Goal: Task Accomplishment & Management: Manage account settings

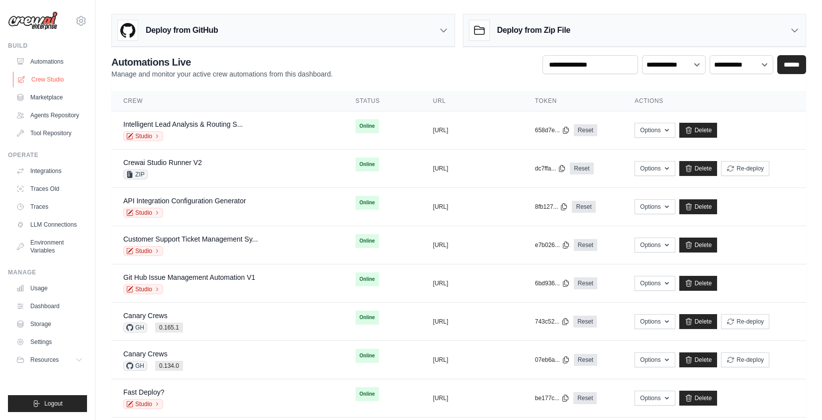
click at [42, 83] on link "Crew Studio" at bounding box center [50, 80] width 75 height 16
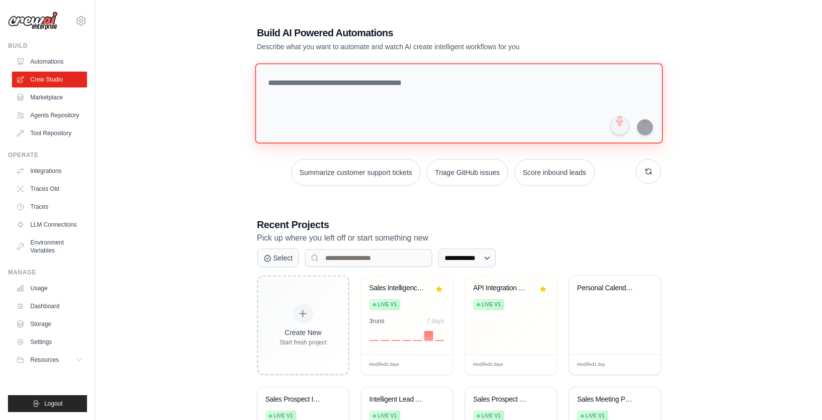
click at [526, 126] on textarea at bounding box center [458, 103] width 408 height 81
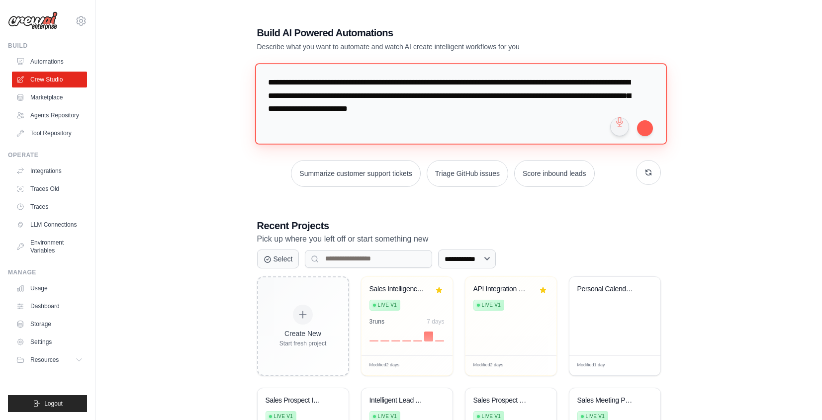
type textarea "**********"
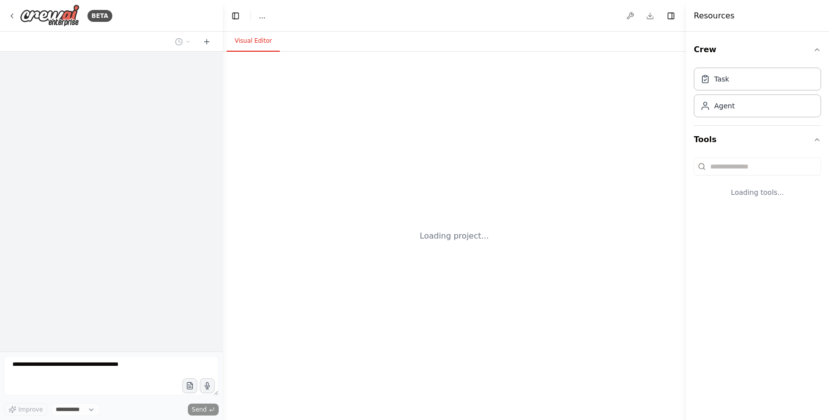
select select "****"
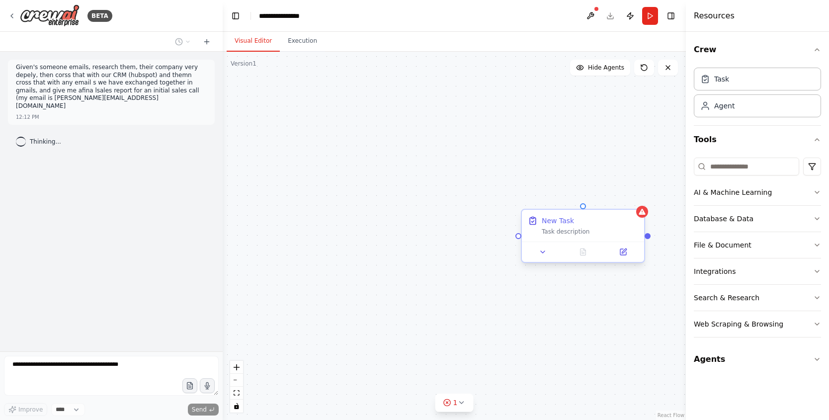
click at [600, 223] on div "New Task" at bounding box center [590, 221] width 96 height 10
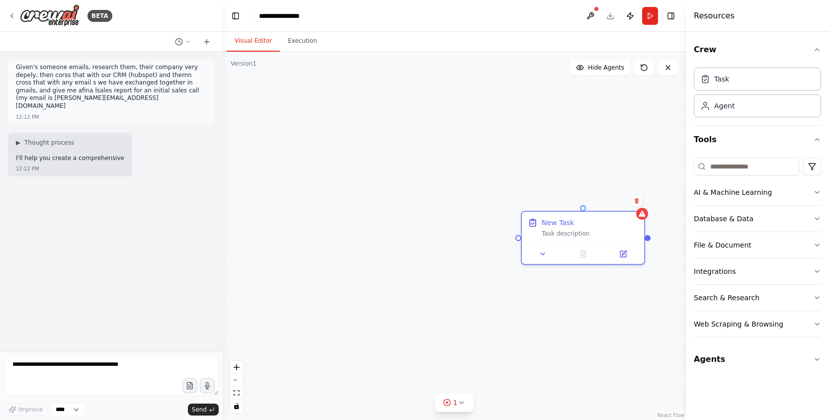
click at [644, 199] on div "Confirm" at bounding box center [636, 200] width 17 height 17
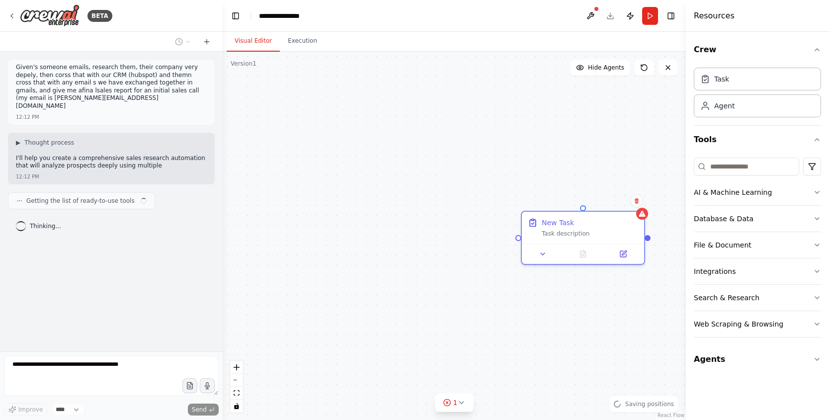
click at [640, 200] on div "New Task Task description" at bounding box center [454, 236] width 463 height 368
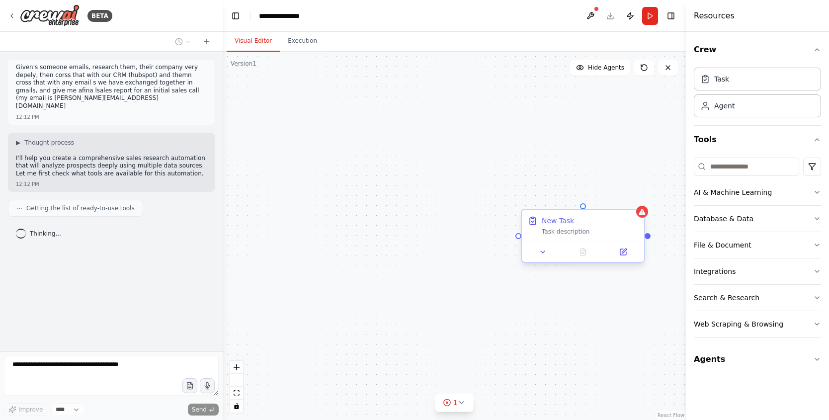
click at [627, 218] on div "New Task" at bounding box center [590, 221] width 96 height 10
click at [640, 200] on button at bounding box center [636, 200] width 13 height 13
click at [606, 197] on button "Confirm" at bounding box center [607, 201] width 35 height 12
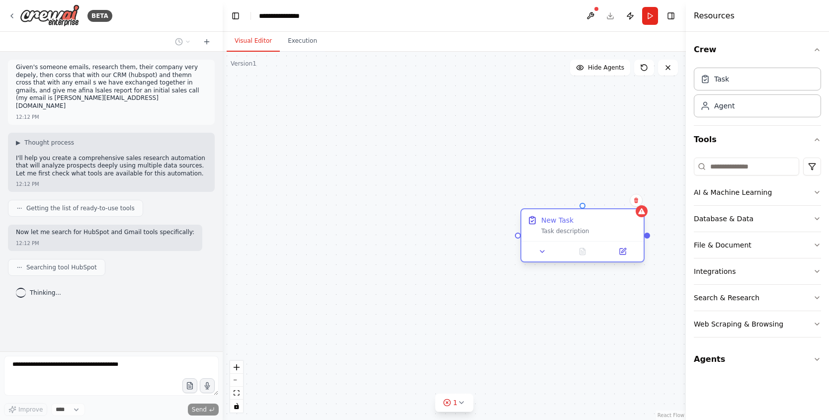
drag, startPoint x: 628, startPoint y: 230, endPoint x: 632, endPoint y: 213, distance: 16.9
click at [628, 229] on div "Task description" at bounding box center [589, 231] width 96 height 8
click at [636, 201] on icon at bounding box center [636, 199] width 4 height 5
click at [624, 194] on div "New Task Task description" at bounding box center [454, 236] width 463 height 368
drag, startPoint x: 624, startPoint y: 219, endPoint x: 630, endPoint y: 213, distance: 8.4
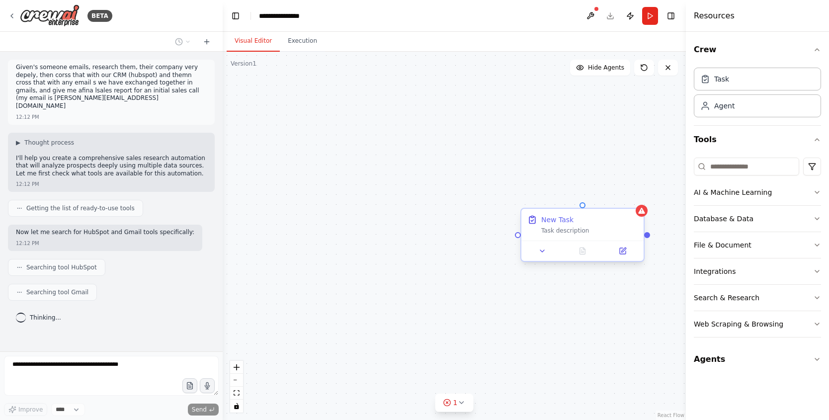
click at [624, 219] on div "New Task" at bounding box center [589, 220] width 96 height 10
click at [637, 199] on icon at bounding box center [636, 200] width 6 height 6
click at [617, 198] on button "Confirm" at bounding box center [607, 199] width 35 height 12
click at [617, 199] on button "Confirm" at bounding box center [607, 199] width 35 height 12
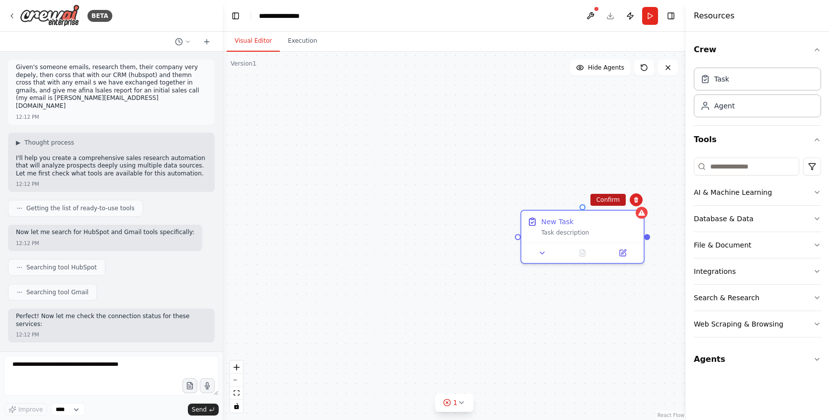
click at [616, 202] on button "Confirm" at bounding box center [607, 200] width 35 height 12
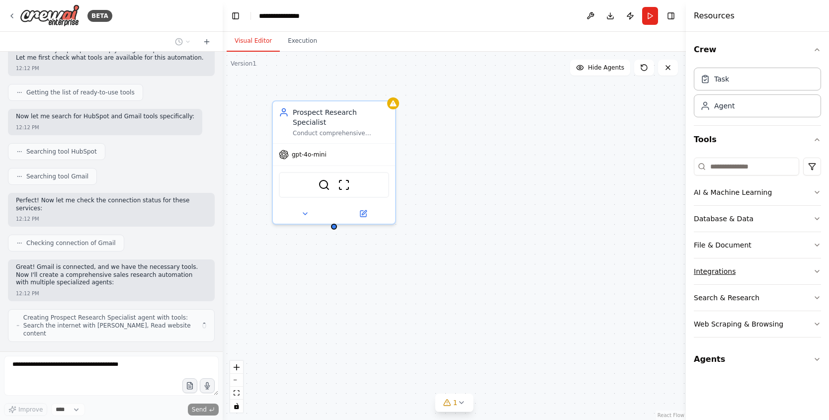
scroll to position [124, 0]
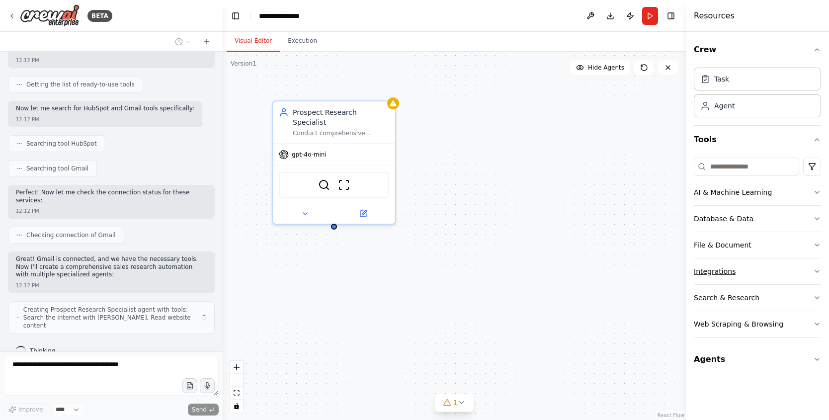
click at [717, 265] on button "Integrations" at bounding box center [757, 271] width 127 height 26
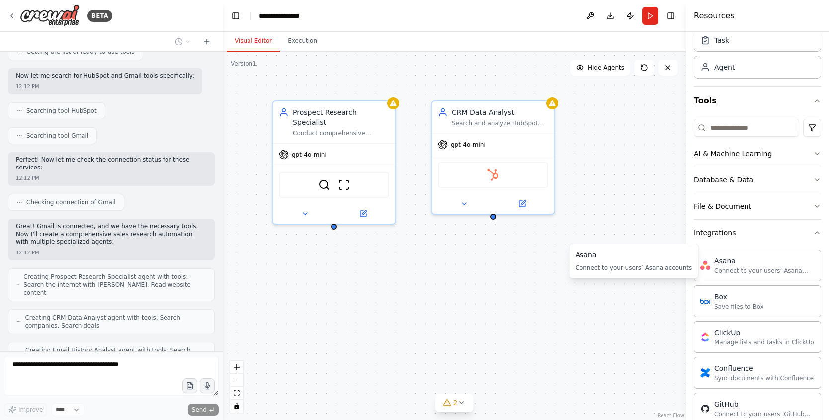
scroll to position [189, 0]
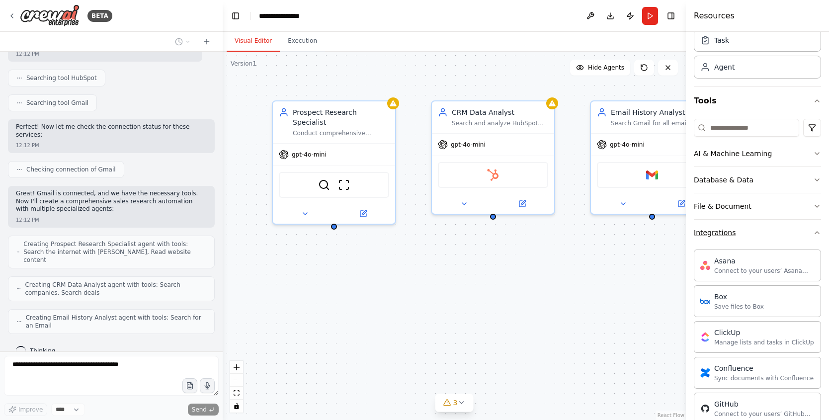
click at [813, 235] on icon "button" at bounding box center [817, 233] width 8 height 8
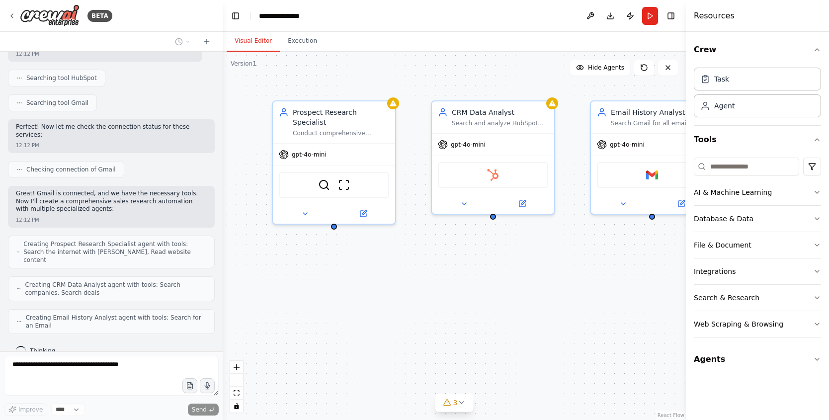
scroll to position [0, 0]
click at [672, 10] on button "Toggle Right Sidebar" at bounding box center [671, 16] width 14 height 14
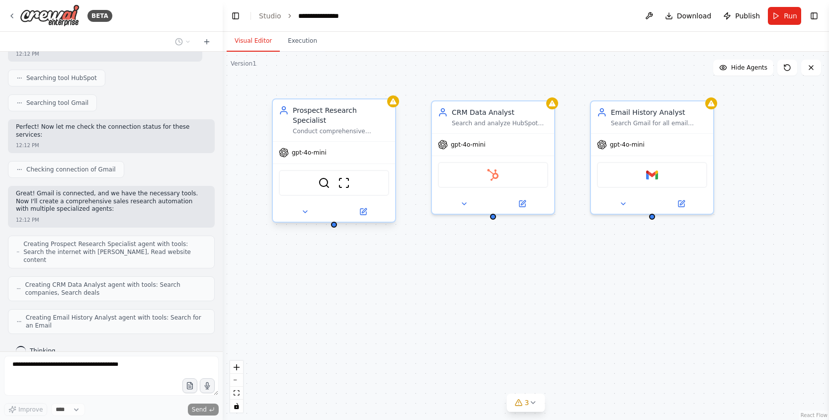
scroll to position [214, 0]
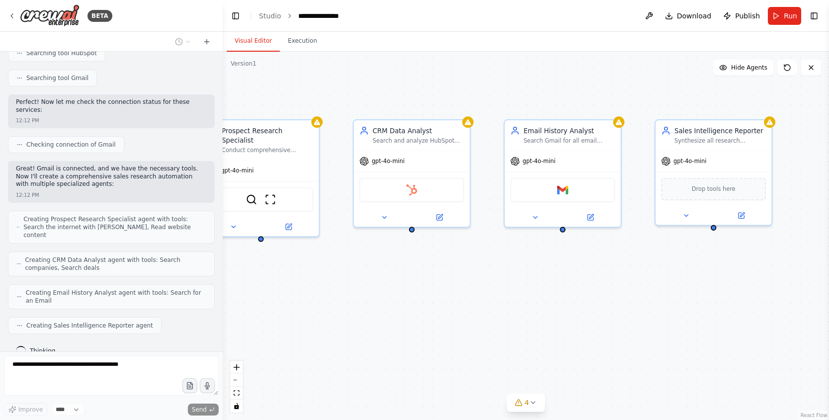
drag, startPoint x: 625, startPoint y: 308, endPoint x: 541, endPoint y: 314, distance: 84.2
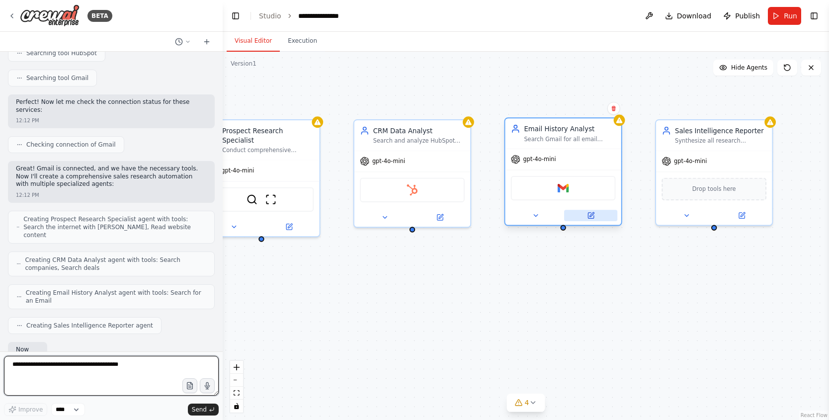
click at [597, 210] on button at bounding box center [590, 215] width 53 height 11
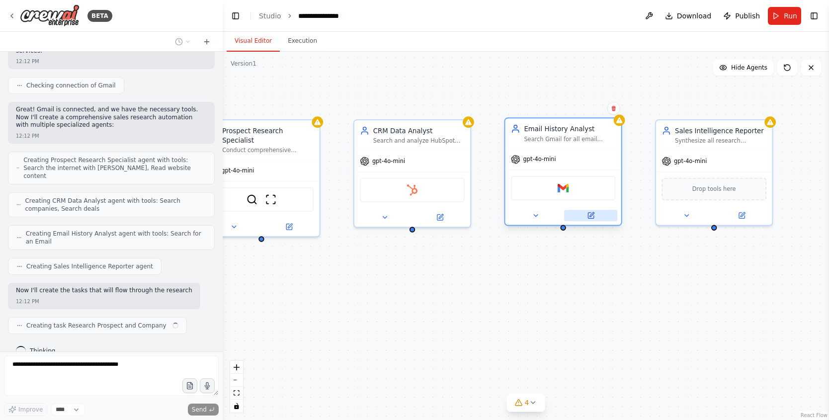
scroll to position [281, 0]
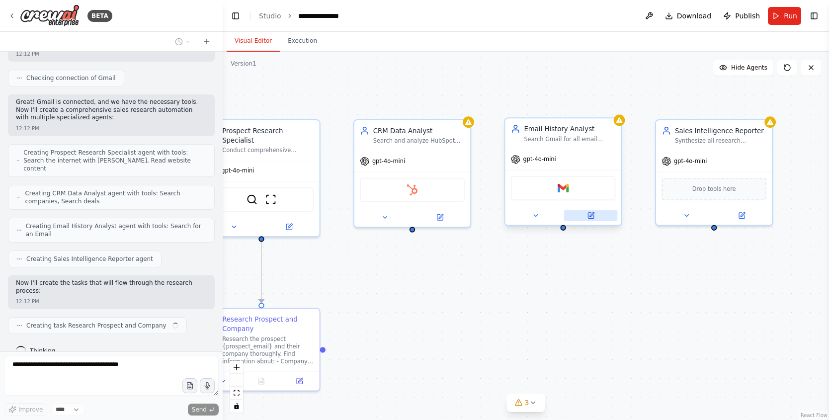
click at [594, 211] on button at bounding box center [590, 215] width 53 height 11
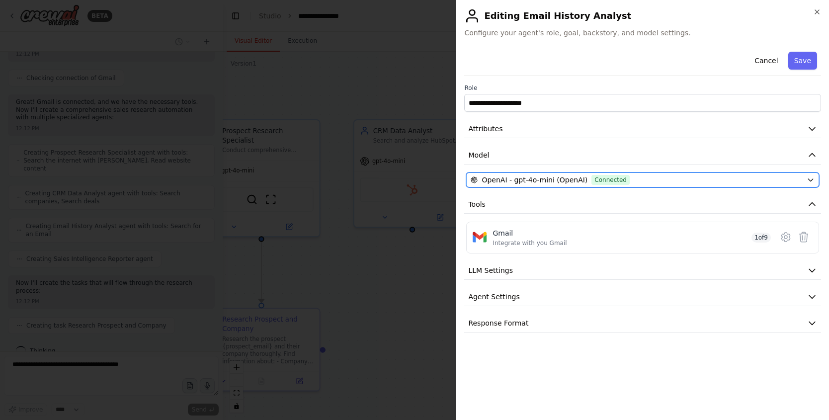
click at [647, 184] on div "OpenAI - gpt-4o-mini (OpenAI) Connected" at bounding box center [637, 180] width 332 height 10
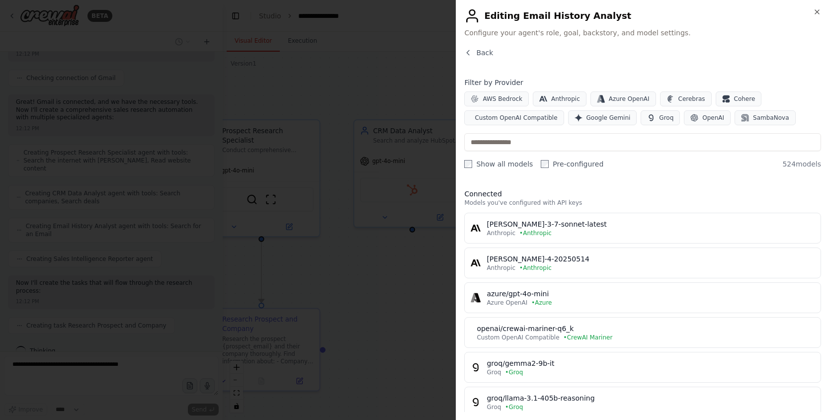
scroll to position [306, 0]
click at [515, 116] on span "Custom OpenAI Compatible" at bounding box center [516, 118] width 83 height 8
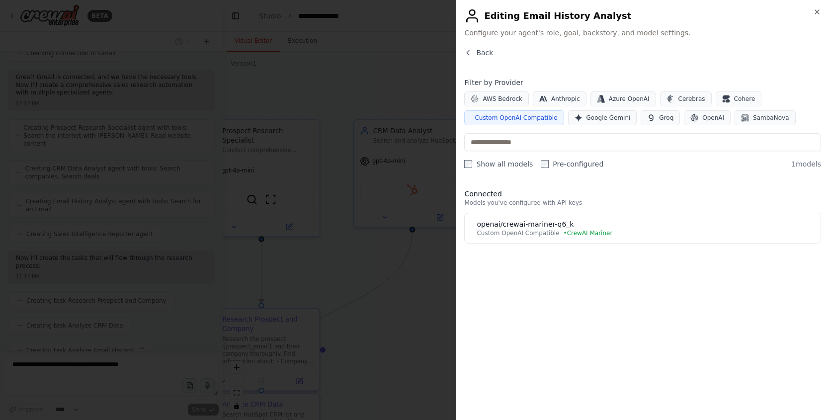
scroll to position [331, 0]
click at [467, 57] on button "Back" at bounding box center [478, 53] width 29 height 10
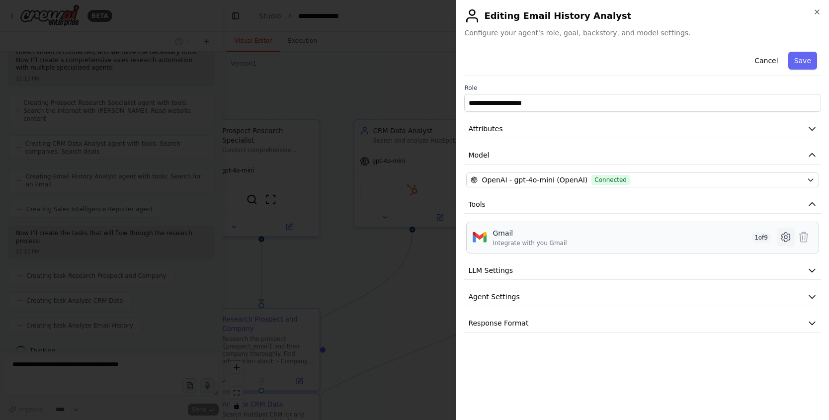
click at [783, 244] on button at bounding box center [786, 237] width 18 height 18
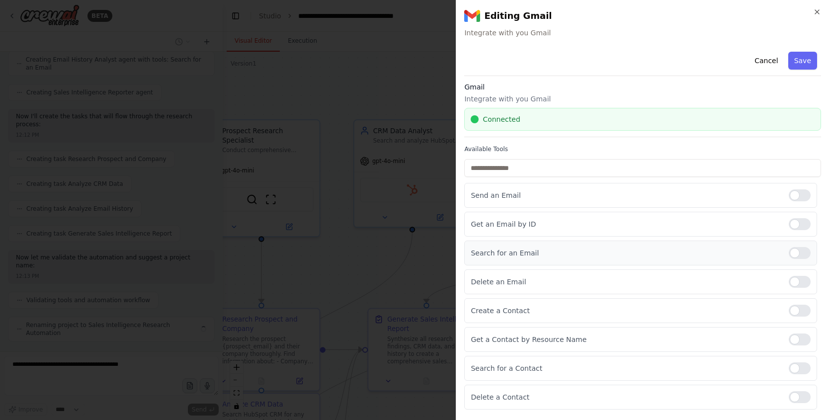
scroll to position [439, 0]
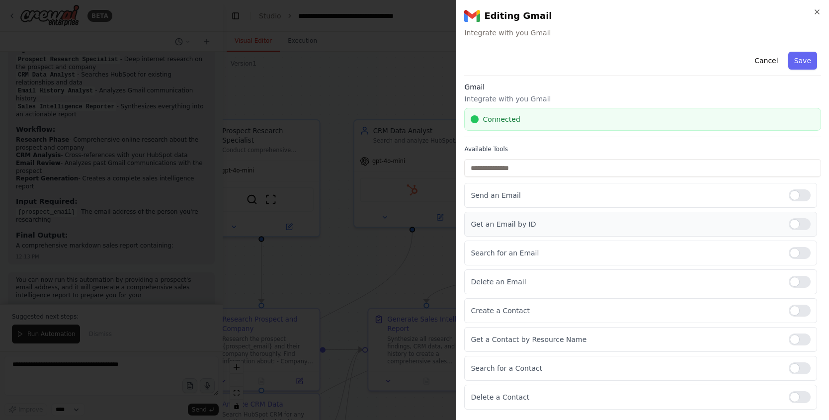
click at [791, 225] on div at bounding box center [800, 224] width 22 height 12
click at [800, 58] on button "Save" at bounding box center [802, 61] width 29 height 18
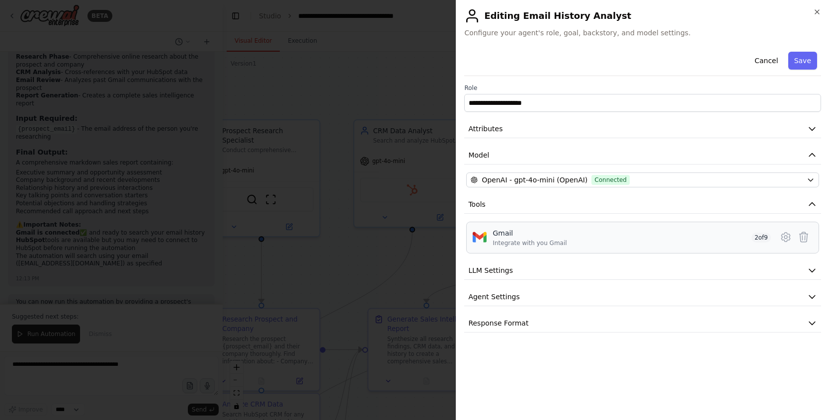
scroll to position [903, 0]
click at [632, 321] on button "Response Format" at bounding box center [642, 323] width 357 height 18
click at [578, 295] on button "Agent Settings" at bounding box center [642, 297] width 357 height 18
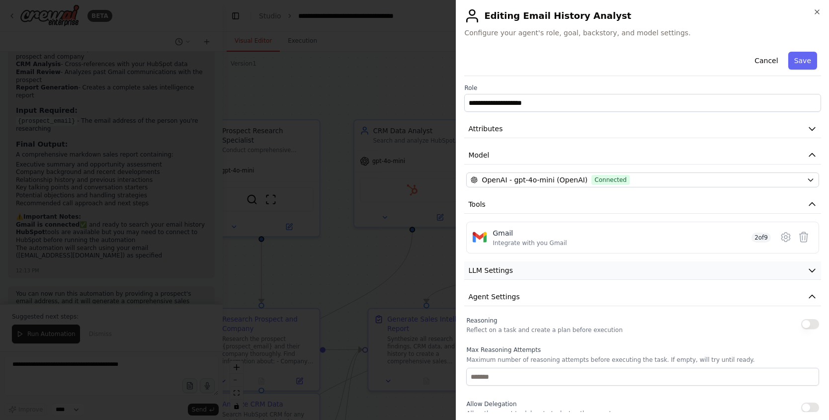
click at [602, 269] on button "LLM Settings" at bounding box center [642, 270] width 357 height 18
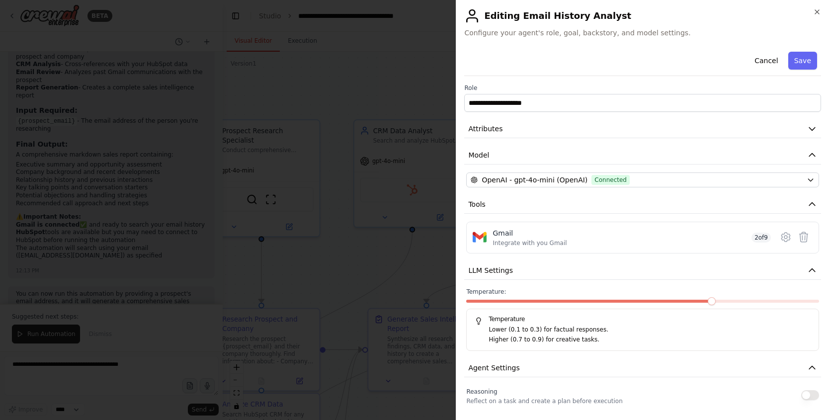
click at [819, 7] on div "**********" at bounding box center [642, 210] width 373 height 420
click at [817, 13] on icon "button" at bounding box center [817, 12] width 8 height 8
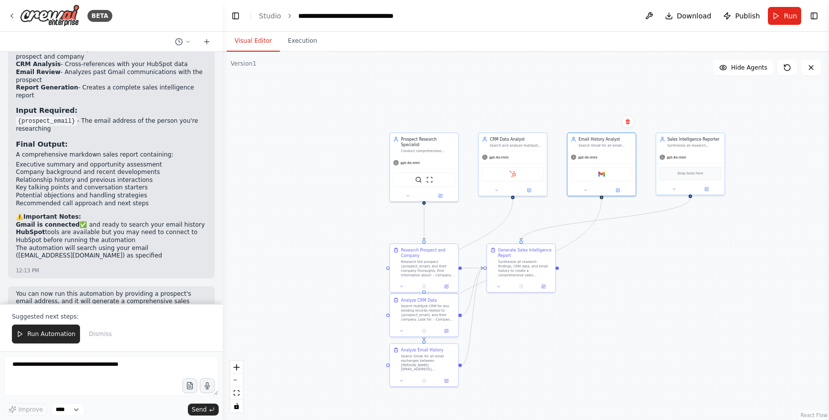
drag, startPoint x: 627, startPoint y: 337, endPoint x: 602, endPoint y: 261, distance: 79.8
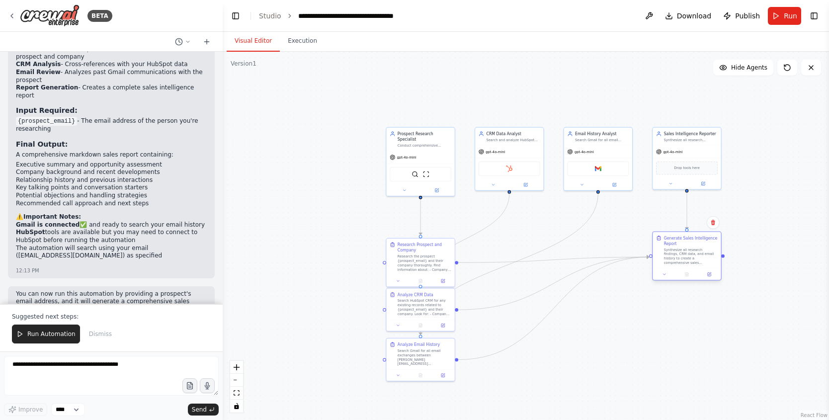
drag, startPoint x: 561, startPoint y: 252, endPoint x: 685, endPoint y: 243, distance: 124.7
click at [685, 242] on div "Generate Sales Intelligence Report Synthesize all research findings, CRM data, …" at bounding box center [691, 250] width 54 height 30
drag, startPoint x: 445, startPoint y: 307, endPoint x: 530, endPoint y: 227, distance: 116.8
click at [530, 227] on div "Search HubSpot CRM for any existing records related to {prospect_email} and the…" at bounding box center [513, 223] width 54 height 18
drag, startPoint x: 426, startPoint y: 348, endPoint x: 586, endPoint y: 283, distance: 172.8
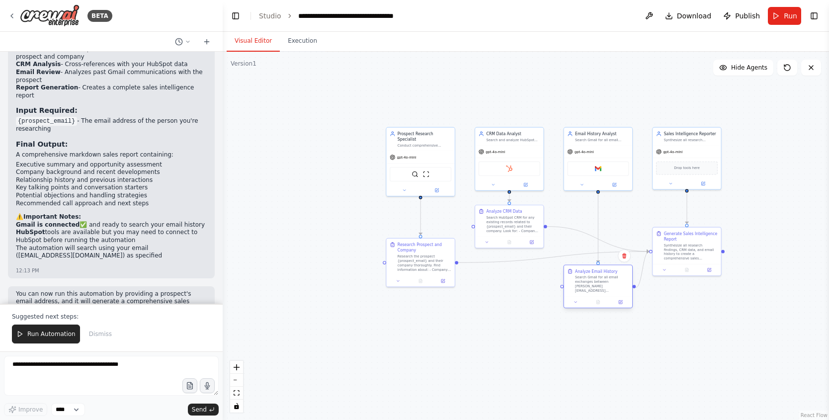
click at [586, 283] on div "Search Gmail for all email exchanges between joao@crewai.com and {prospect_emai…" at bounding box center [602, 284] width 54 height 18
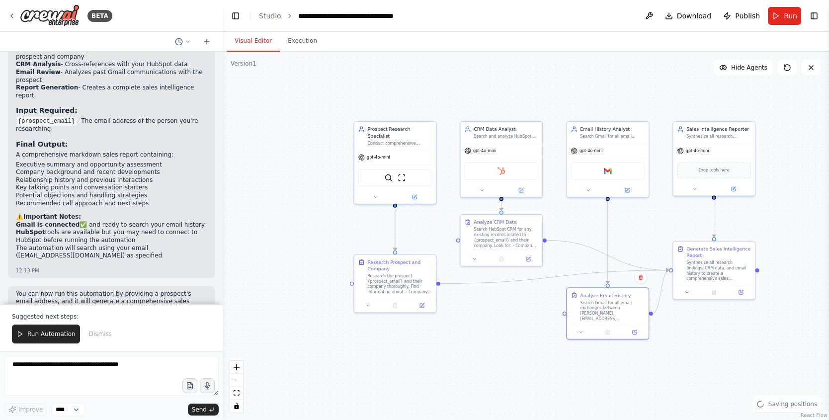
drag, startPoint x: 539, startPoint y: 332, endPoint x: 539, endPoint y: 365, distance: 33.3
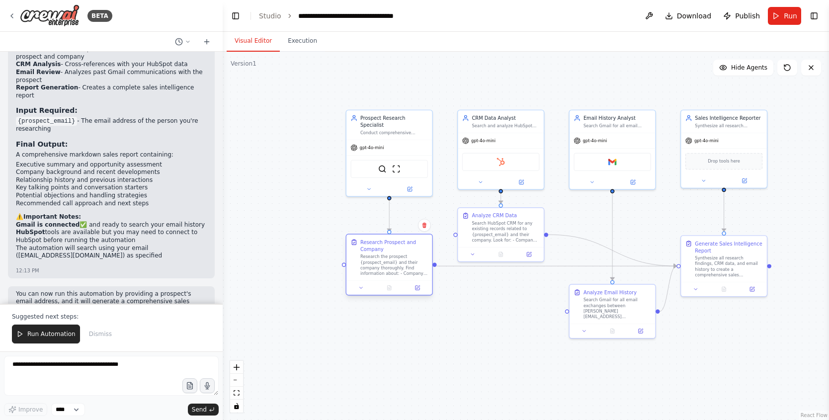
drag, startPoint x: 366, startPoint y: 273, endPoint x: 369, endPoint y: 260, distance: 13.2
click at [369, 260] on div "Research the prospect {prospect_email} and their company thoroughly. Find infor…" at bounding box center [394, 265] width 68 height 22
click at [435, 265] on div at bounding box center [434, 264] width 4 height 4
drag, startPoint x: 435, startPoint y: 265, endPoint x: 454, endPoint y: 234, distance: 37.0
click at [454, 234] on div "Prospect Research Specialist Conduct comprehensive research on {prospect_email}…" at bounding box center [523, 204] width 425 height 258
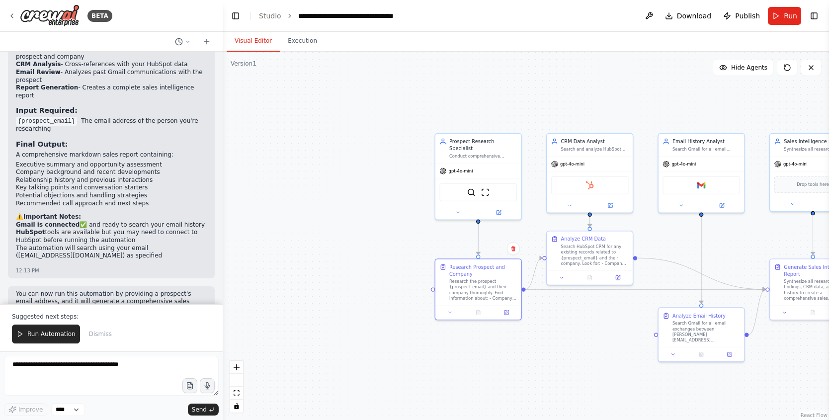
drag, startPoint x: 440, startPoint y: 266, endPoint x: 485, endPoint y: 283, distance: 47.4
click at [485, 283] on div ".deletable-edge-delete-btn { width: 20px; height: 20px; border: 0px solid #ffff…" at bounding box center [526, 236] width 606 height 368
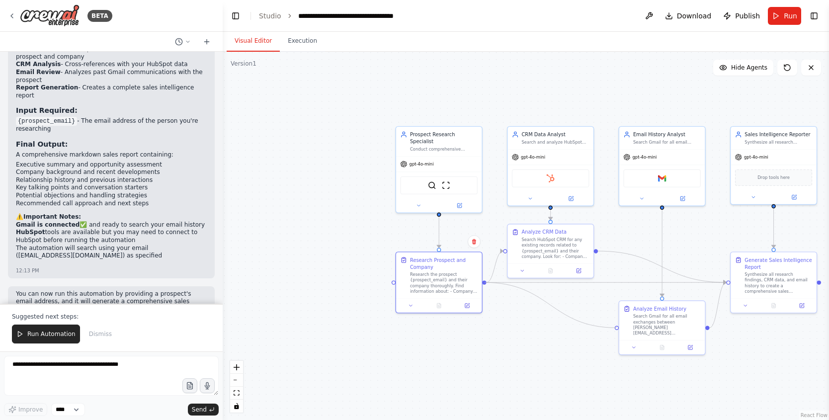
drag, startPoint x: 483, startPoint y: 281, endPoint x: 616, endPoint y: 329, distance: 141.7
click at [616, 329] on div "Prospect Research Specialist Conduct comprehensive research on {prospect_email}…" at bounding box center [572, 220] width 425 height 258
click at [559, 256] on div "Search HubSpot CRM for any existing records related to {prospect_email} and the…" at bounding box center [555, 247] width 68 height 22
click at [578, 271] on icon at bounding box center [579, 269] width 4 height 4
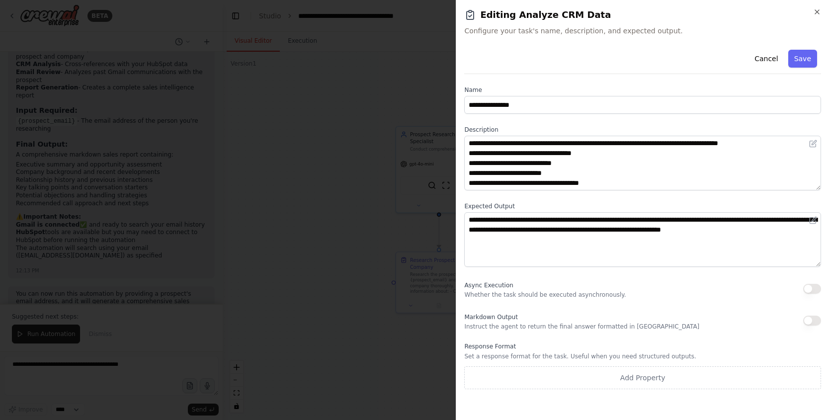
click at [814, 289] on button "button" at bounding box center [812, 289] width 18 height 10
click at [804, 51] on button "Save" at bounding box center [802, 59] width 29 height 18
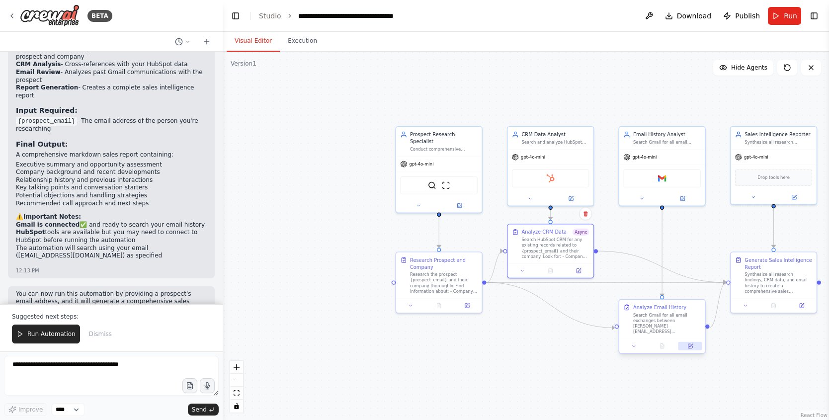
click at [693, 346] on button at bounding box center [690, 346] width 24 height 8
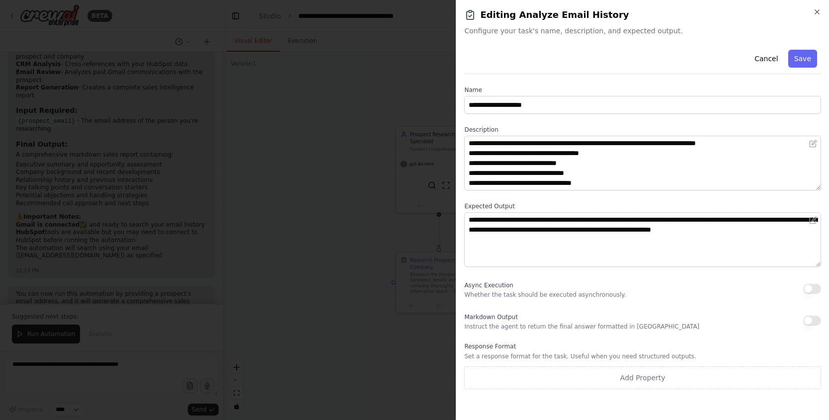
click at [809, 288] on button "button" at bounding box center [812, 289] width 18 height 10
click at [800, 56] on button "Save" at bounding box center [802, 59] width 29 height 18
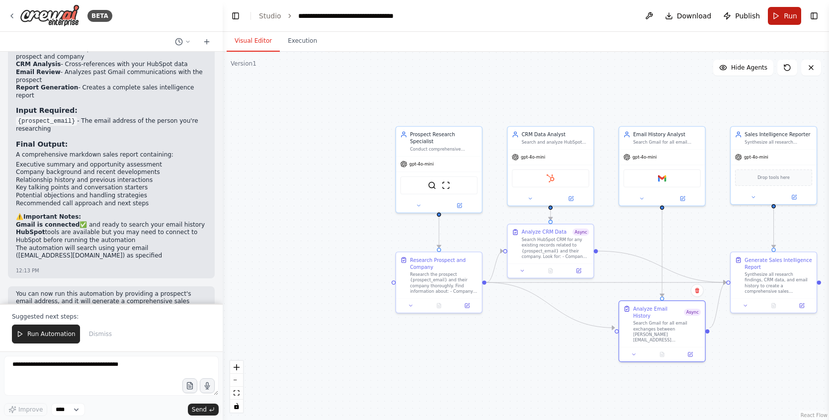
click at [785, 10] on button "Run" at bounding box center [784, 16] width 33 height 18
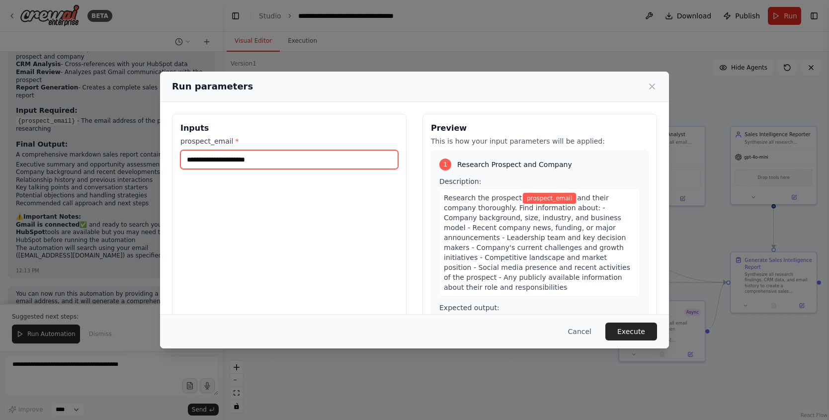
click at [291, 157] on input "prospect_email *" at bounding box center [289, 159] width 218 height 19
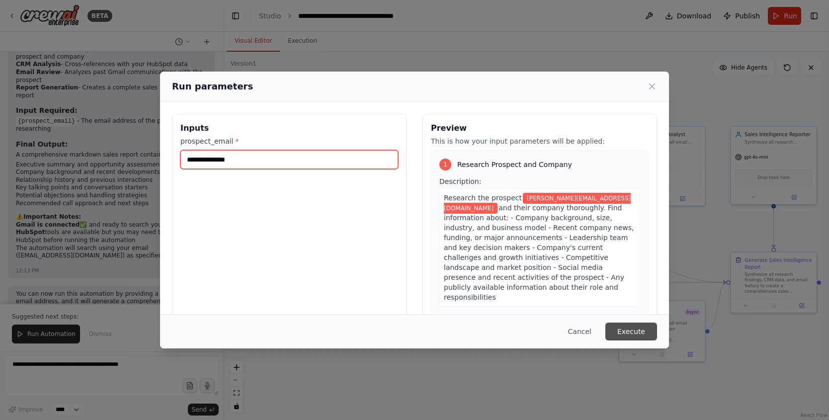
type input "**********"
click at [638, 325] on button "Execute" at bounding box center [631, 332] width 52 height 18
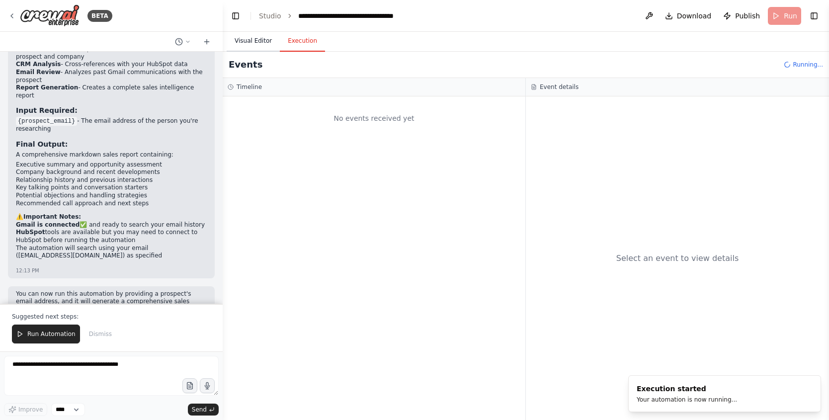
click at [259, 42] on button "Visual Editor" at bounding box center [253, 41] width 53 height 21
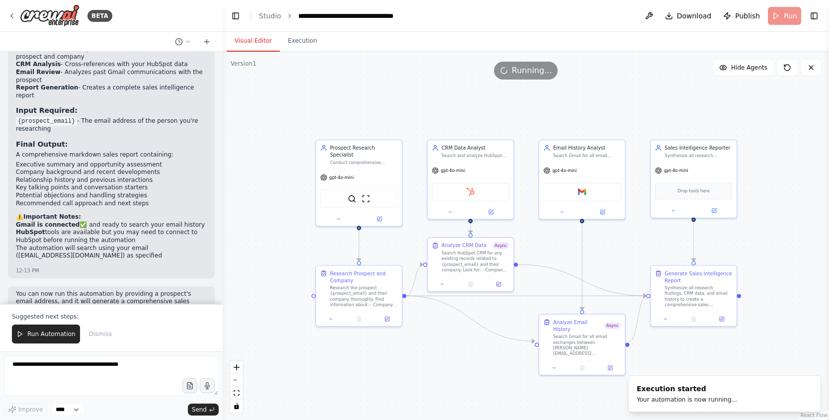
drag, startPoint x: 521, startPoint y: 365, endPoint x: 455, endPoint y: 372, distance: 66.0
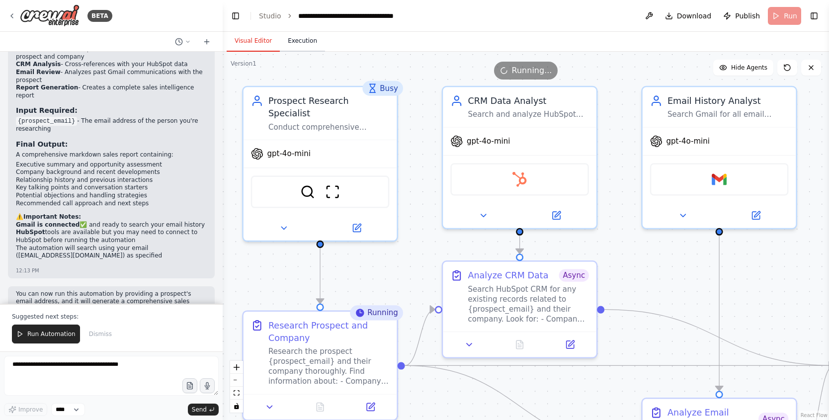
click at [301, 38] on button "Execution" at bounding box center [302, 41] width 45 height 21
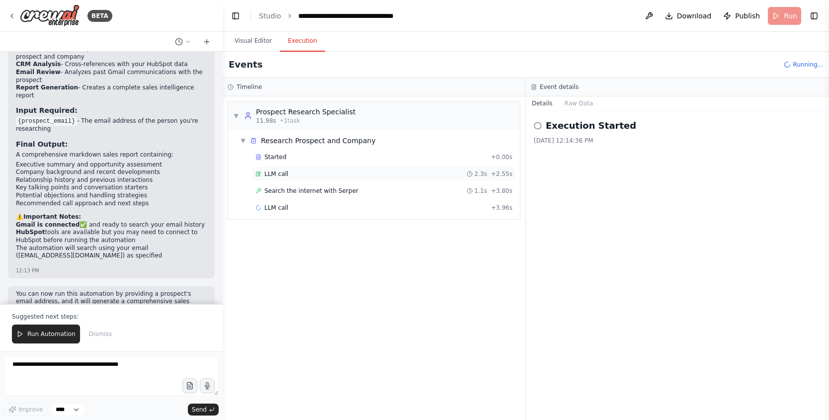
click at [390, 172] on div "LLM call 2.3s + 2.55s" at bounding box center [383, 174] width 257 height 8
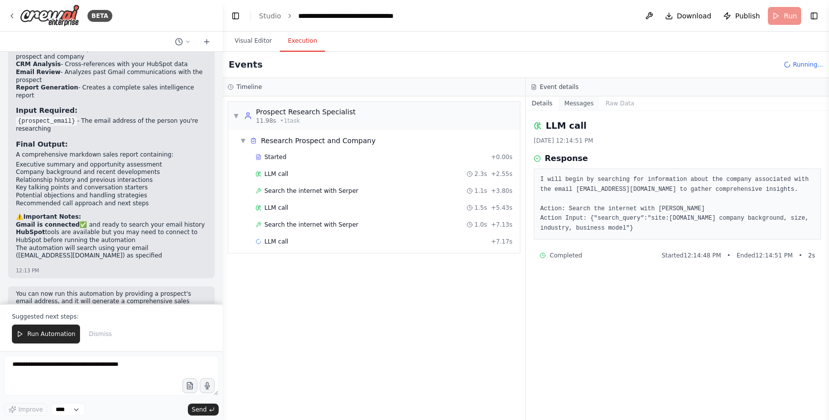
click at [578, 106] on button "Messages" at bounding box center [579, 103] width 41 height 14
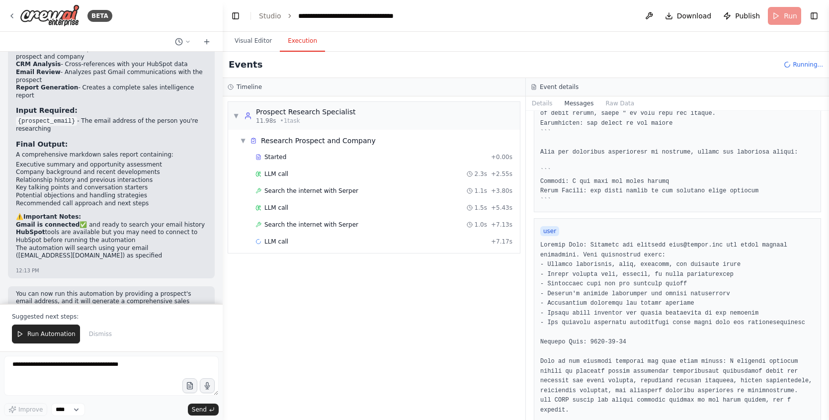
scroll to position [420, 0]
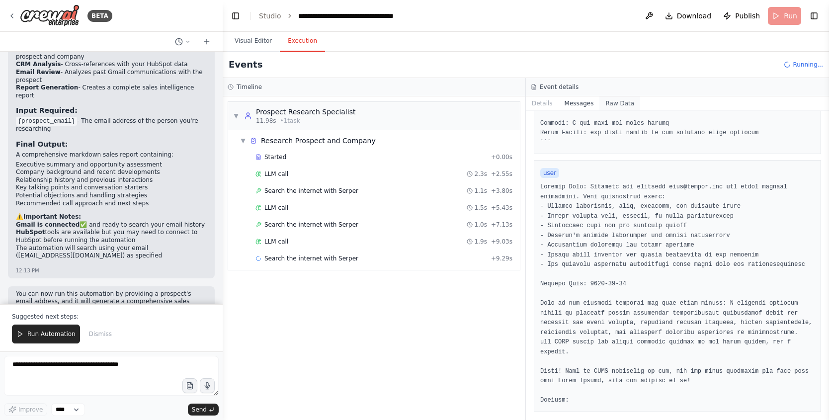
click at [617, 103] on button "Raw Data" at bounding box center [619, 103] width 41 height 14
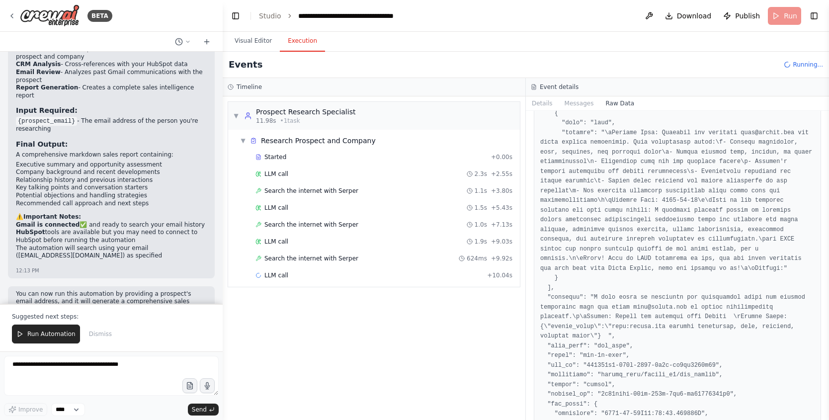
scroll to position [528, 0]
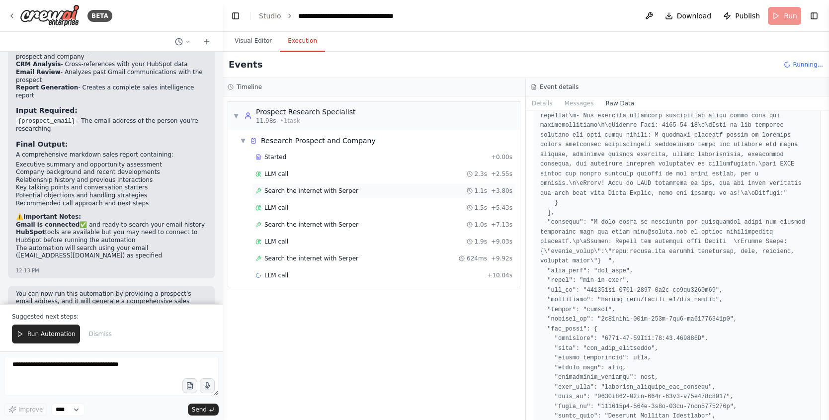
click at [427, 190] on div "Search the internet with Serper 1.1s + 3.80s" at bounding box center [383, 191] width 257 height 8
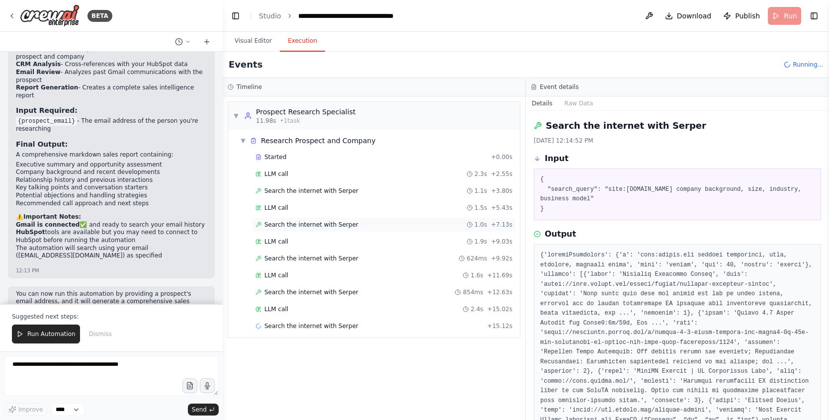
click at [322, 230] on div "Search the internet with Serper 1.0s + 7.13s" at bounding box center [384, 224] width 264 height 15
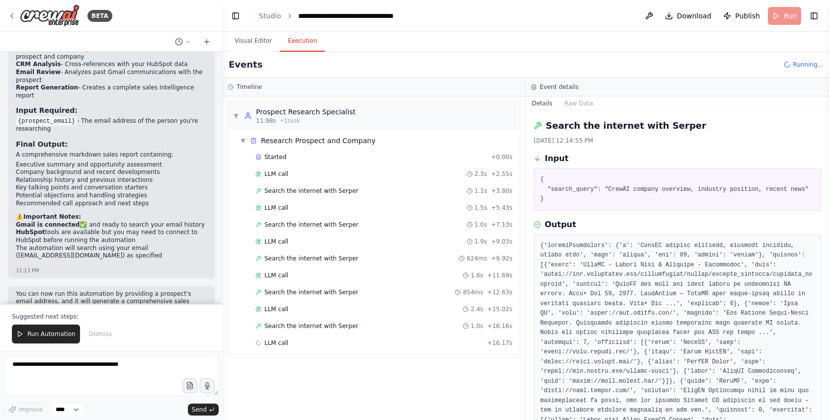
click at [692, 180] on pre "{ "search_query": "CrewAI company overview, industry position, recent news" }" at bounding box center [677, 189] width 274 height 29
click at [362, 265] on div "Search the internet with Serper 624ms + 9.92s" at bounding box center [384, 258] width 264 height 15
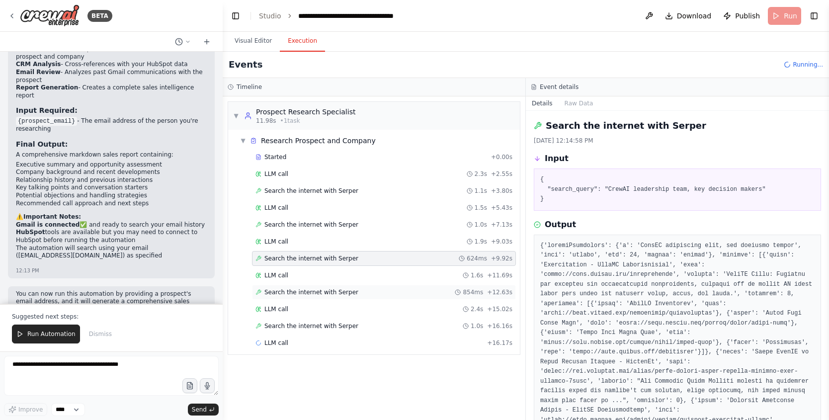
click at [361, 294] on div "Search the internet with Serper 854ms + 12.63s" at bounding box center [383, 292] width 257 height 8
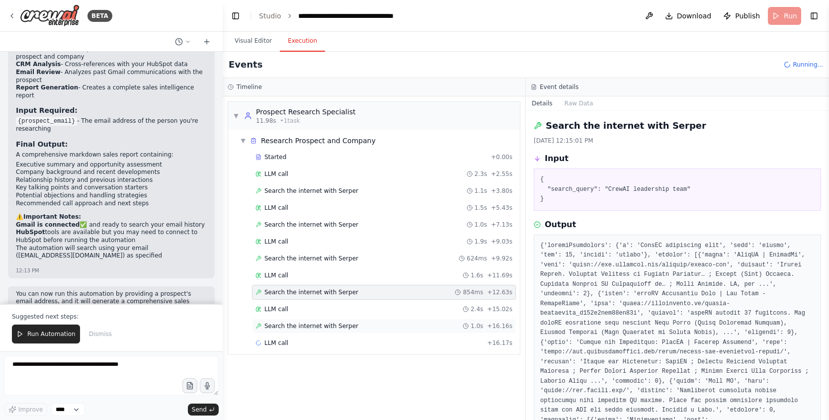
click at [369, 322] on div "Search the internet with Serper 1.0s + 16.16s" at bounding box center [383, 326] width 257 height 8
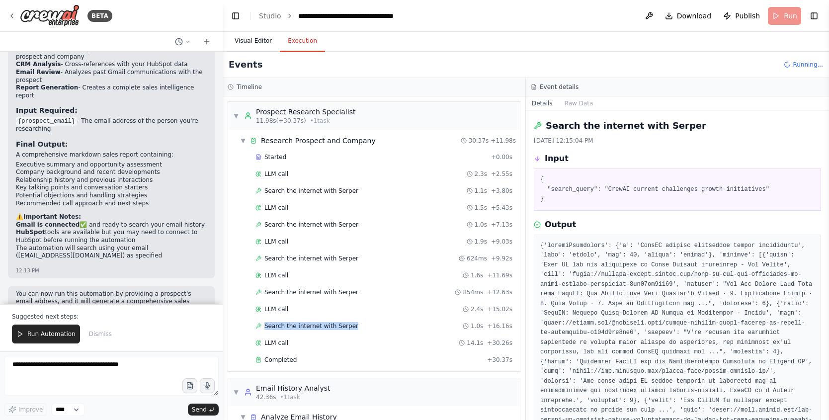
click at [250, 43] on button "Visual Editor" at bounding box center [253, 41] width 53 height 21
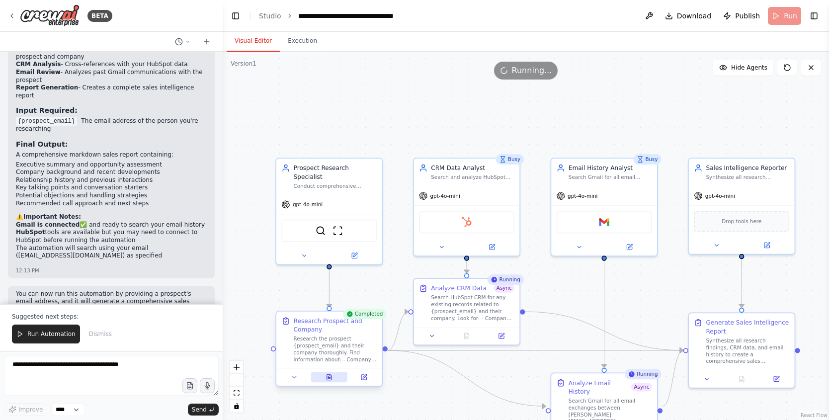
click at [328, 378] on icon at bounding box center [329, 377] width 4 height 6
click at [328, 379] on icon at bounding box center [329, 377] width 4 height 6
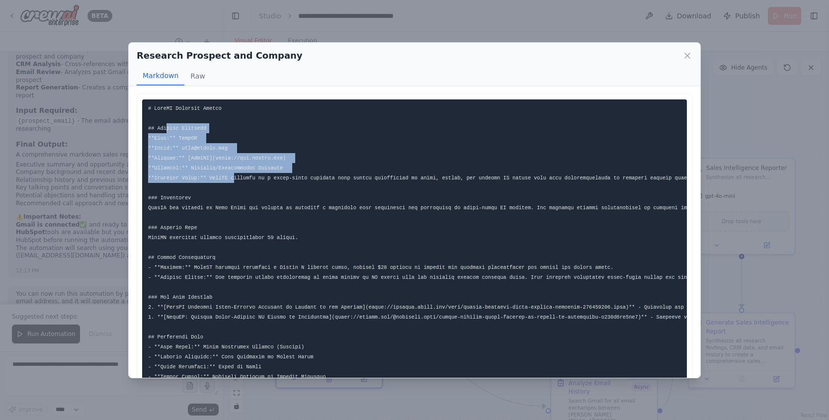
drag, startPoint x: 167, startPoint y: 127, endPoint x: 234, endPoint y: 180, distance: 84.8
click at [234, 180] on code at bounding box center [662, 346] width 1029 height 483
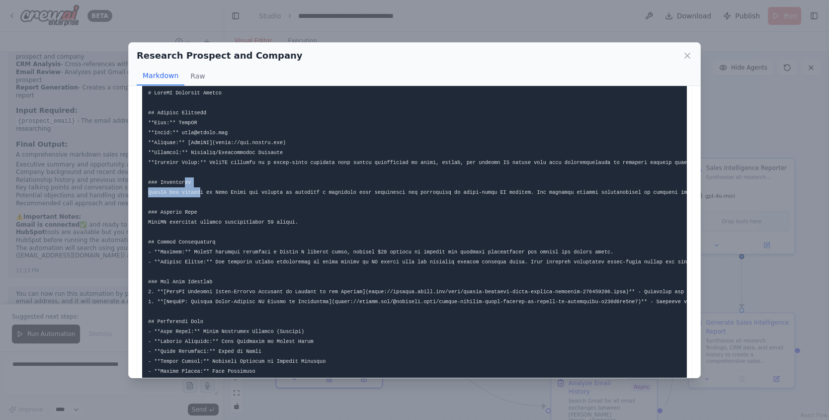
drag, startPoint x: 184, startPoint y: 179, endPoint x: 202, endPoint y: 190, distance: 21.2
click at [202, 190] on code at bounding box center [662, 331] width 1029 height 483
drag, startPoint x: 185, startPoint y: 211, endPoint x: 200, endPoint y: 213, distance: 15.1
click at [200, 213] on pre at bounding box center [414, 331] width 545 height 495
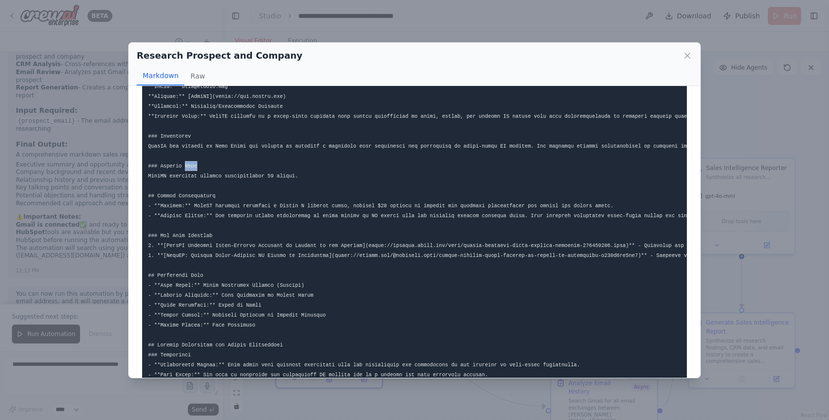
scroll to position [88, 0]
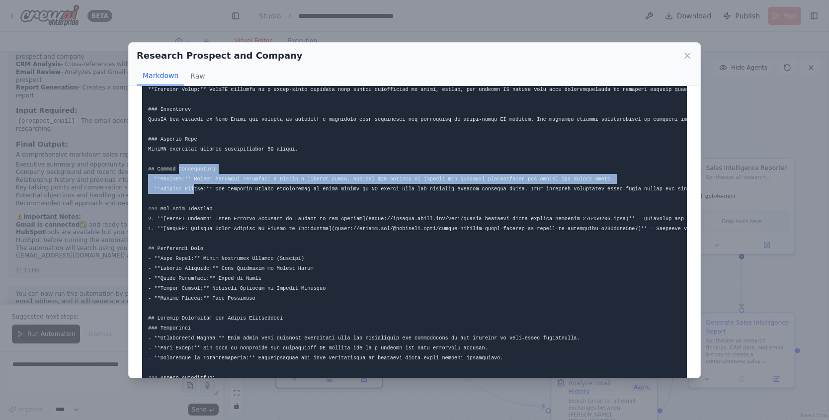
drag, startPoint x: 185, startPoint y: 174, endPoint x: 195, endPoint y: 184, distance: 14.1
click at [195, 184] on pre at bounding box center [414, 258] width 545 height 495
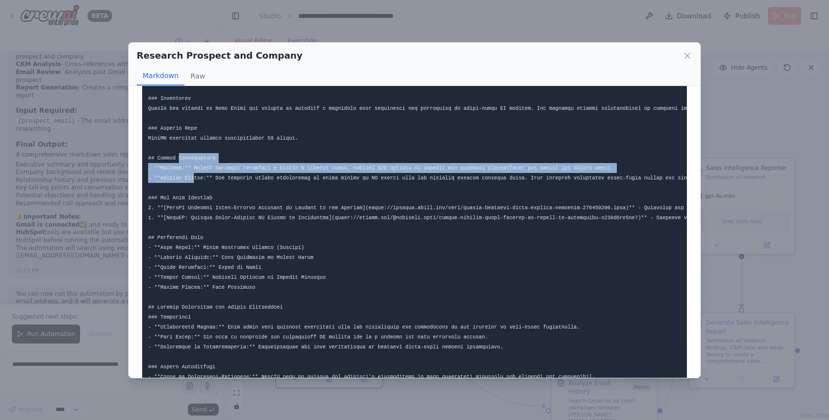
scroll to position [157, 0]
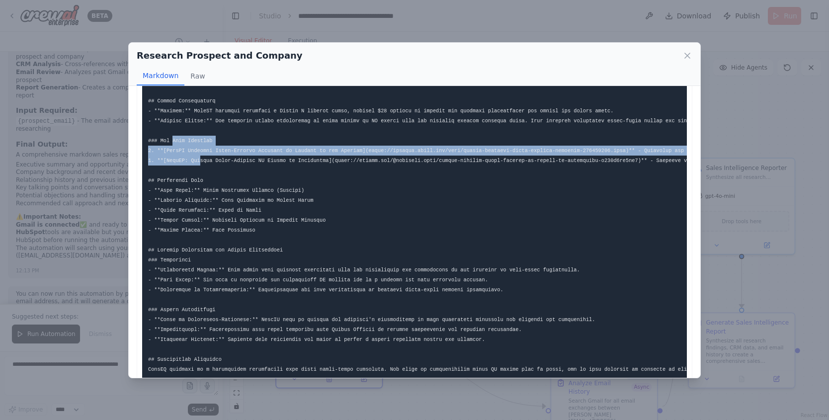
drag, startPoint x: 173, startPoint y: 141, endPoint x: 199, endPoint y: 161, distance: 32.6
click at [199, 161] on code at bounding box center [662, 190] width 1029 height 483
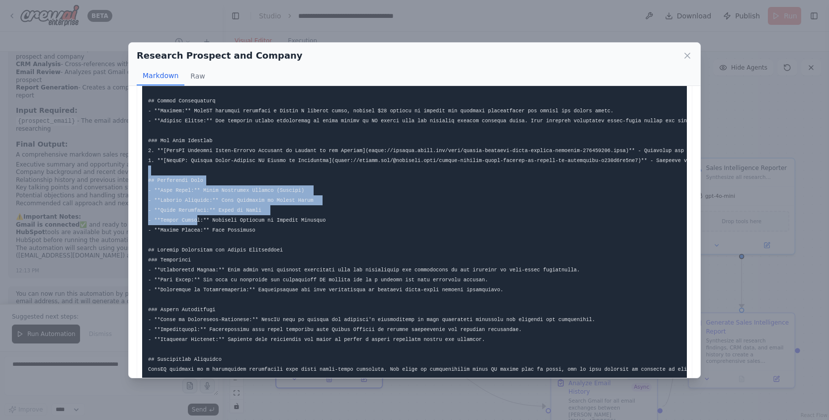
drag, startPoint x: 179, startPoint y: 178, endPoint x: 197, endPoint y: 220, distance: 45.9
click at [197, 220] on pre at bounding box center [414, 190] width 545 height 495
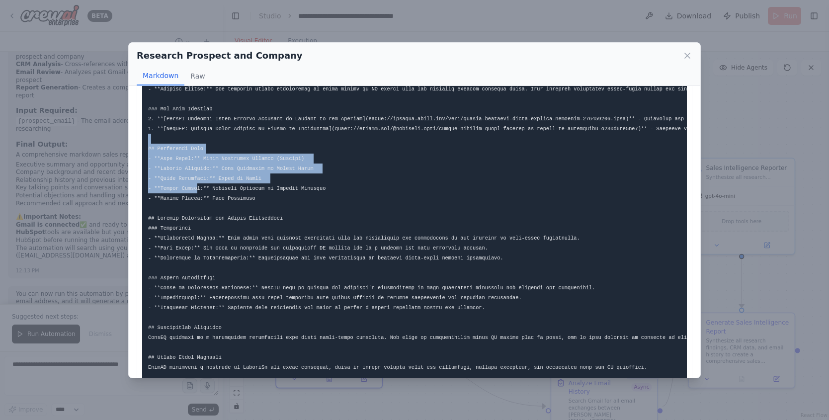
scroll to position [238, 0]
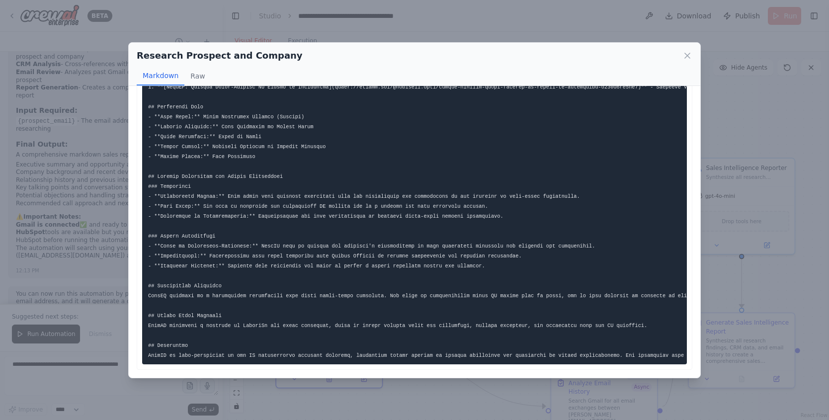
click at [755, 193] on div "Research Prospect and Company Markdown Raw ... Show more Not valid JSON" at bounding box center [414, 210] width 829 height 420
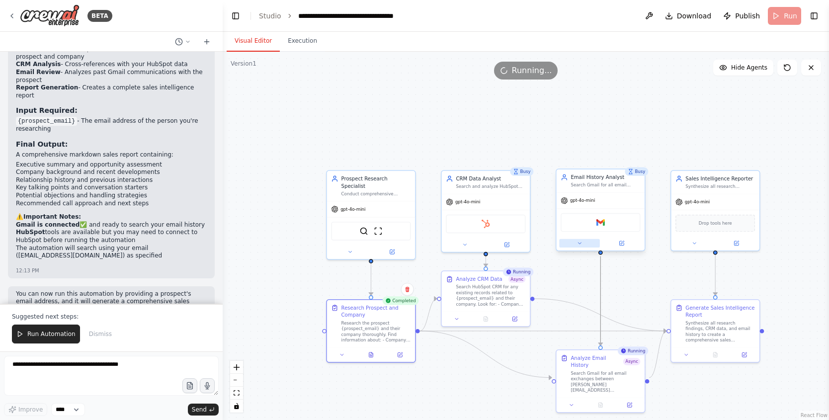
drag, startPoint x: 597, startPoint y: 270, endPoint x: 586, endPoint y: 246, distance: 27.4
click at [586, 246] on div ".deletable-edge-delete-btn { width: 20px; height: 20px; border: 0px solid #ffff…" at bounding box center [508, 267] width 437 height 266
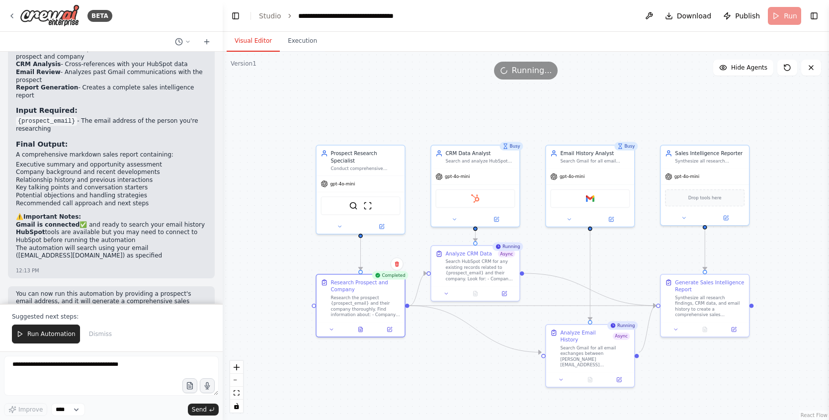
drag, startPoint x: 625, startPoint y: 286, endPoint x: 614, endPoint y: 259, distance: 29.4
click at [615, 260] on div ".deletable-edge-delete-btn { width: 20px; height: 20px; border: 0px solid #ffff…" at bounding box center [526, 236] width 606 height 368
drag, startPoint x: 614, startPoint y: 258, endPoint x: 612, endPoint y: 250, distance: 8.1
click at [614, 255] on div ".deletable-edge-delete-btn { width: 20px; height: 20px; border: 0px solid #ffff…" at bounding box center [526, 236] width 606 height 368
click at [612, 249] on div ".deletable-edge-delete-btn { width: 20px; height: 20px; border: 0px solid #ffff…" at bounding box center [526, 236] width 606 height 368
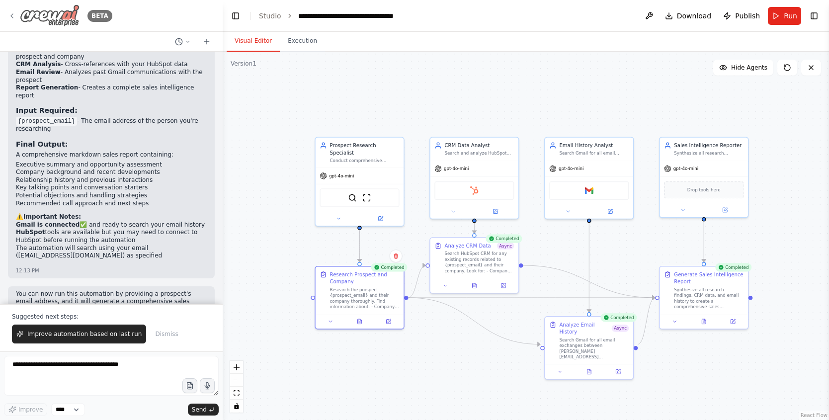
click at [9, 10] on div "BETA" at bounding box center [60, 15] width 104 height 22
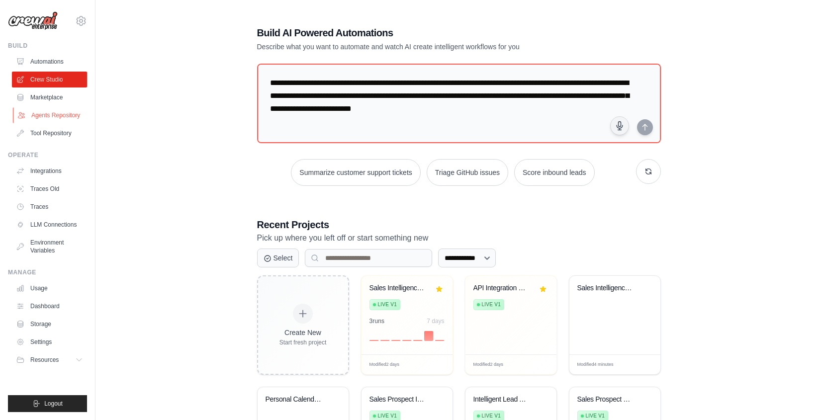
click at [64, 115] on link "Agents Repository" at bounding box center [50, 115] width 75 height 16
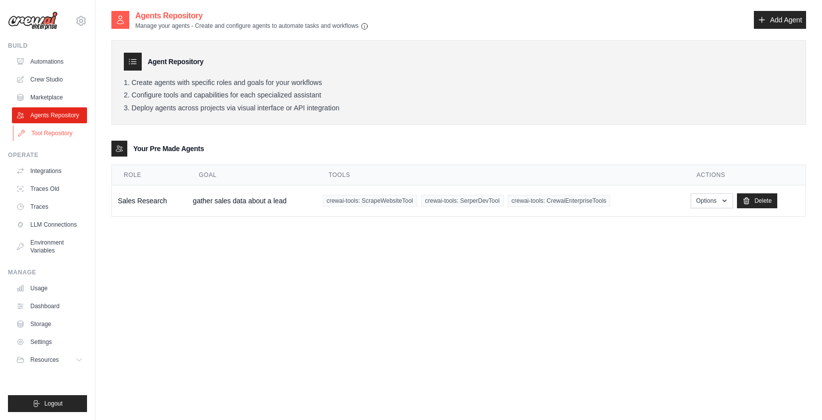
click at [69, 130] on link "Tool Repository" at bounding box center [50, 133] width 75 height 16
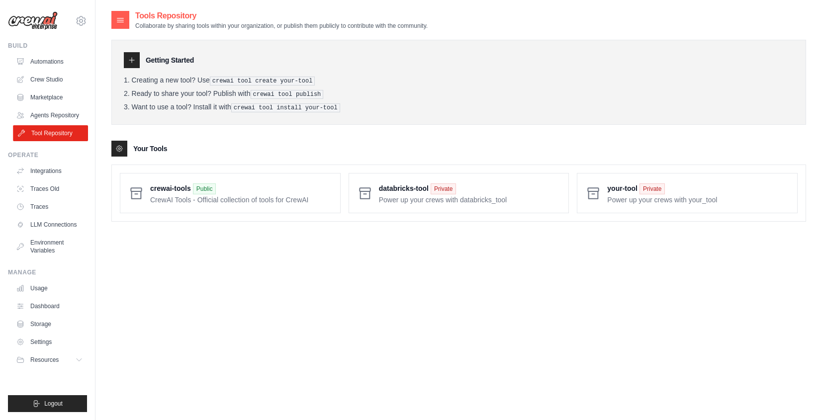
click at [69, 125] on link "Tool Repository" at bounding box center [50, 133] width 75 height 16
click at [67, 120] on link "Agents Repository" at bounding box center [50, 115] width 75 height 16
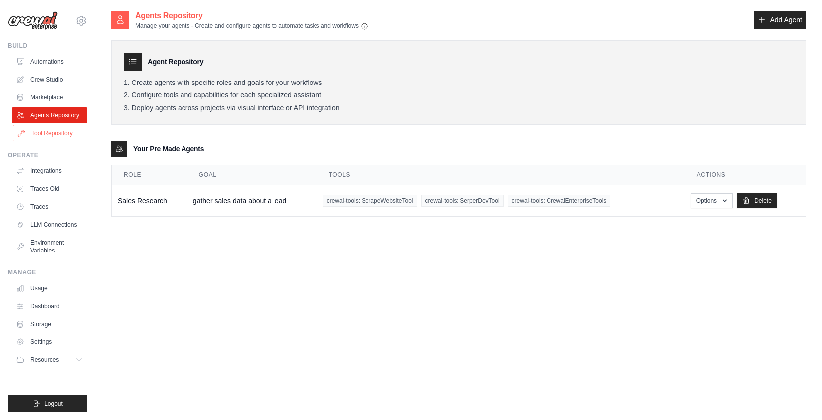
click at [61, 136] on link "Tool Repository" at bounding box center [50, 133] width 75 height 16
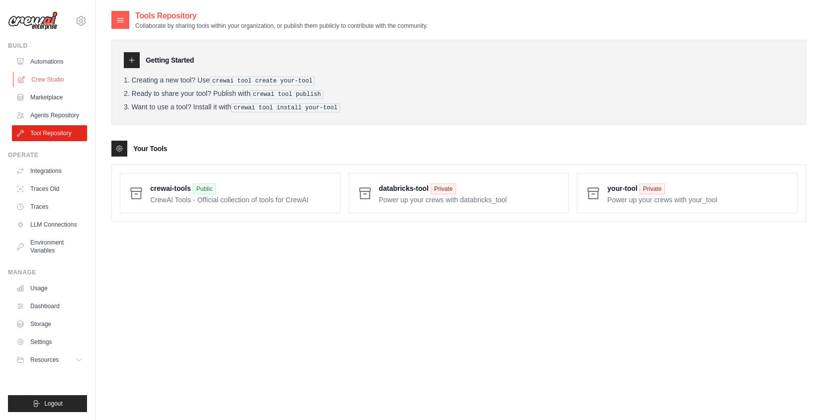
click at [64, 82] on link "Crew Studio" at bounding box center [50, 80] width 75 height 16
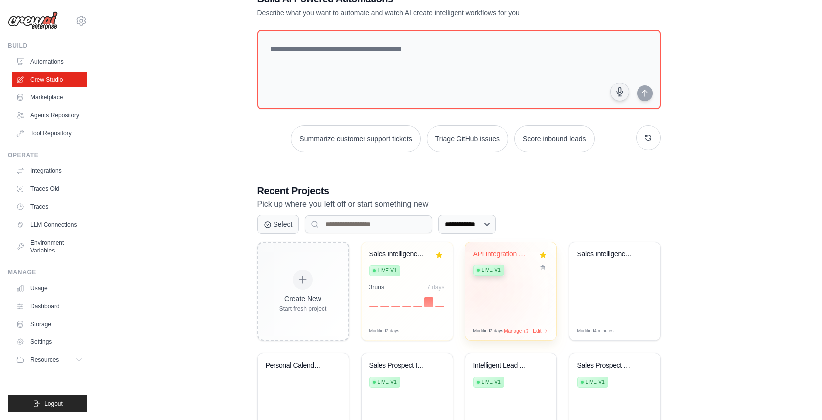
scroll to position [82, 0]
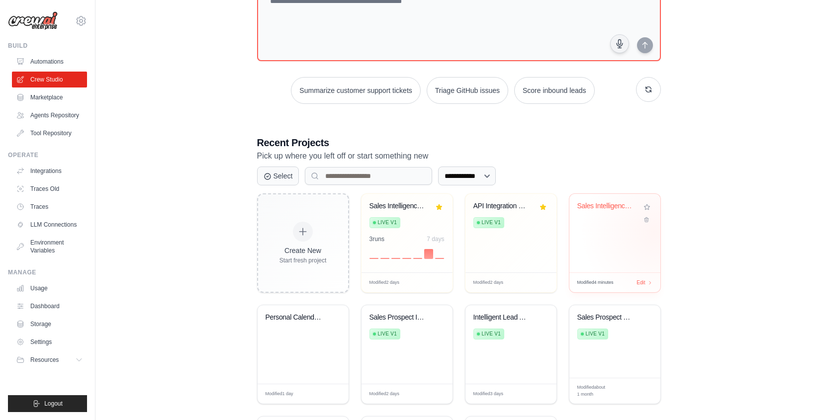
click at [651, 236] on div "Sales Intelligence Research Automat..." at bounding box center [614, 233] width 91 height 79
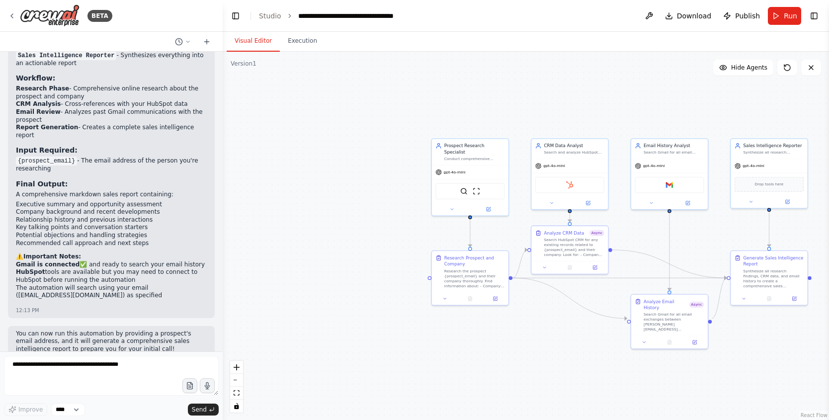
scroll to position [855, 0]
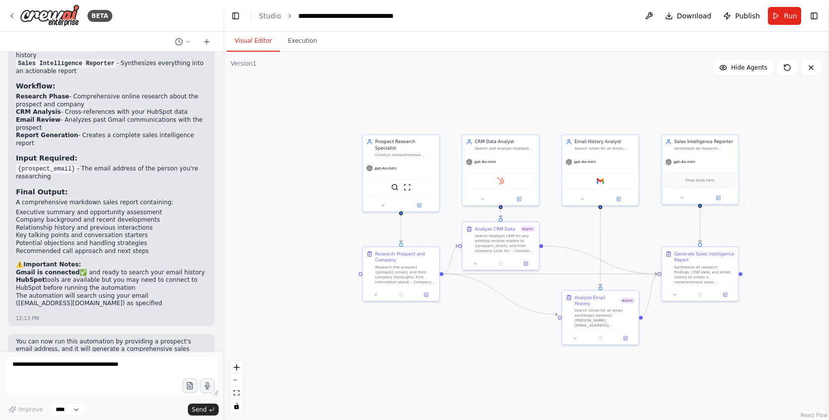
drag, startPoint x: 736, startPoint y: 369, endPoint x: 649, endPoint y: 362, distance: 87.8
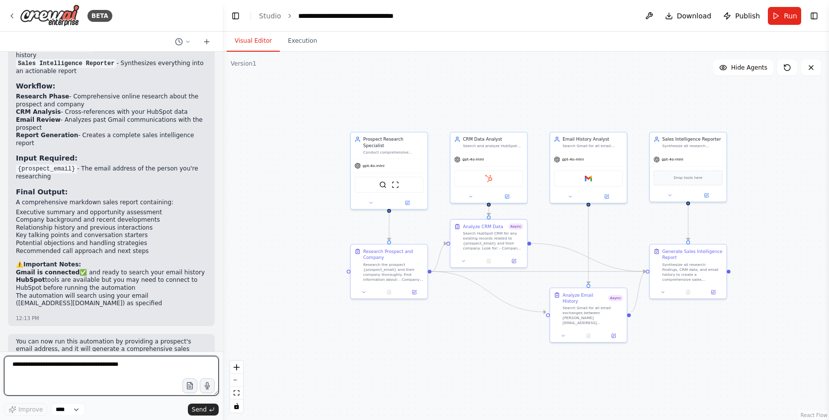
click at [61, 383] on textarea at bounding box center [111, 376] width 215 height 40
type textarea "**********"
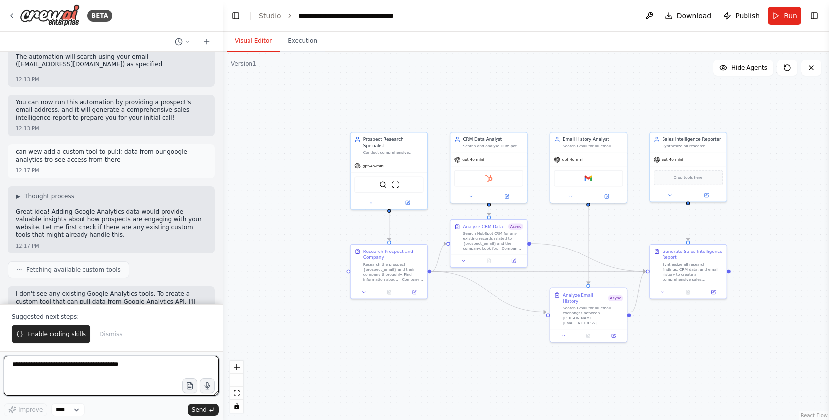
scroll to position [1102, 0]
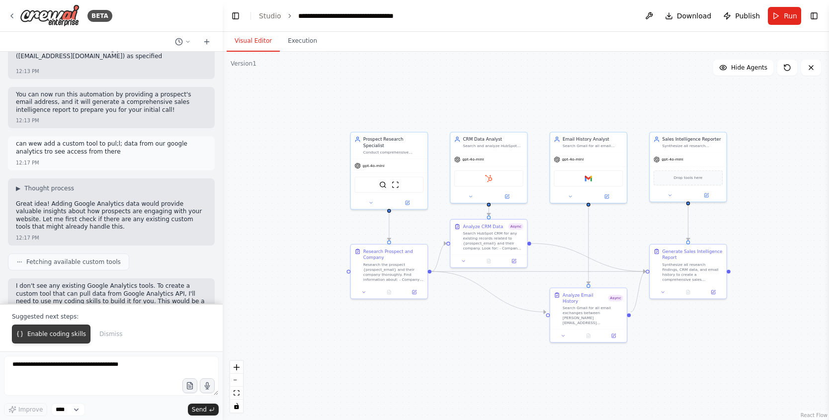
click at [74, 338] on span "Enable coding skills" at bounding box center [56, 334] width 59 height 8
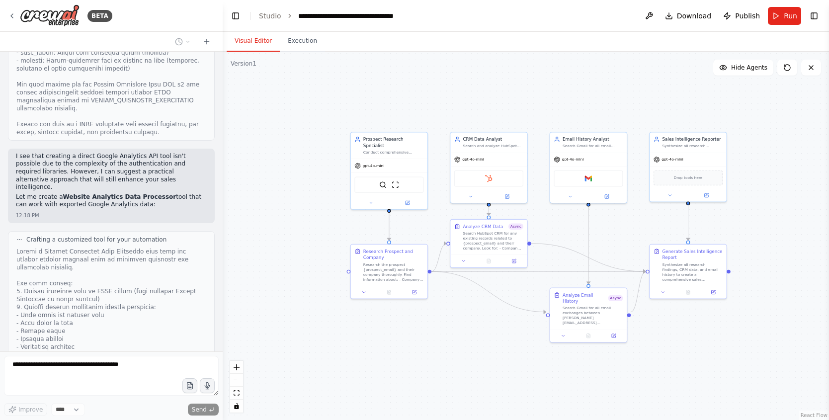
scroll to position [2091, 0]
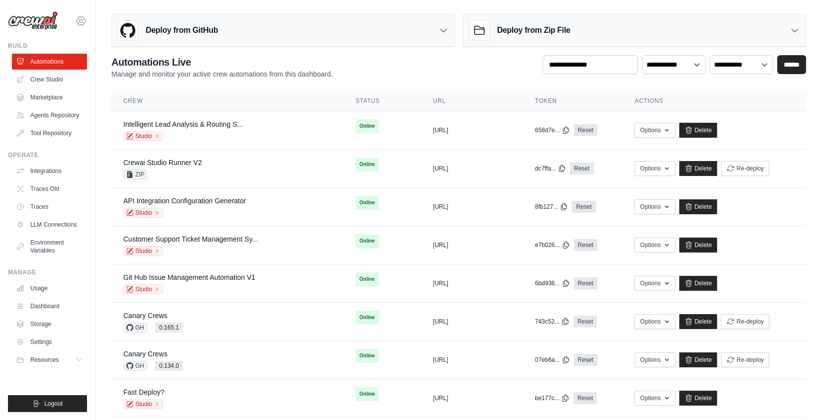
click at [82, 19] on icon at bounding box center [81, 20] width 3 height 3
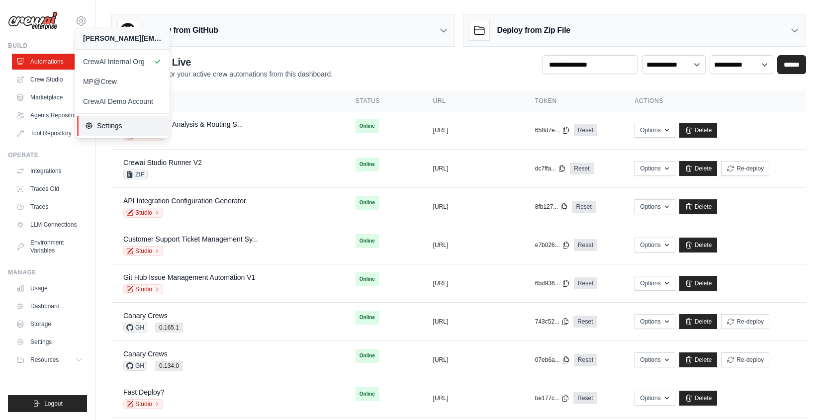
click at [143, 123] on span "Settings" at bounding box center [124, 126] width 79 height 10
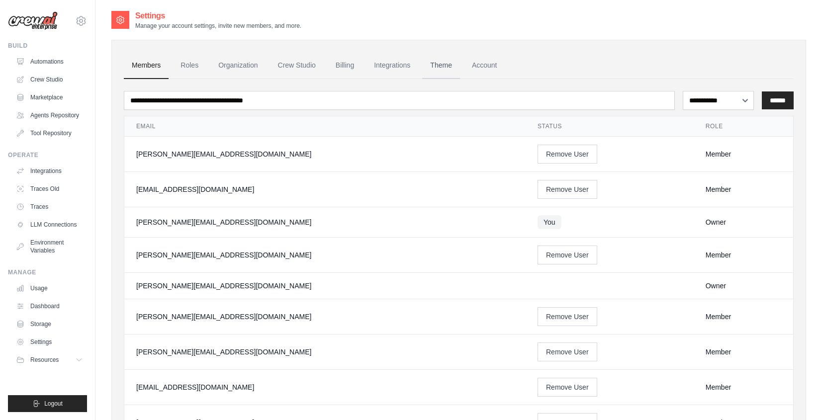
click at [442, 65] on link "Theme" at bounding box center [441, 65] width 38 height 27
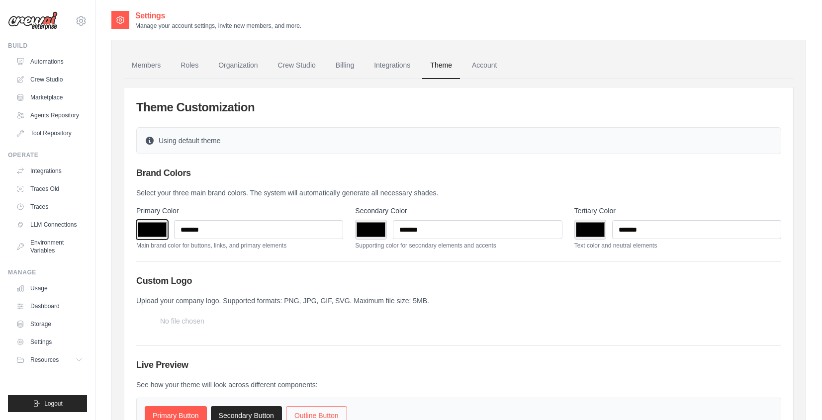
drag, startPoint x: 160, startPoint y: 233, endPoint x: 236, endPoint y: 211, distance: 79.3
click at [160, 233] on input "*******" at bounding box center [152, 230] width 32 height 20
type input "*******"
drag, startPoint x: 375, startPoint y: 237, endPoint x: 382, endPoint y: 238, distance: 7.6
click at [375, 236] on input "*******" at bounding box center [371, 230] width 32 height 20
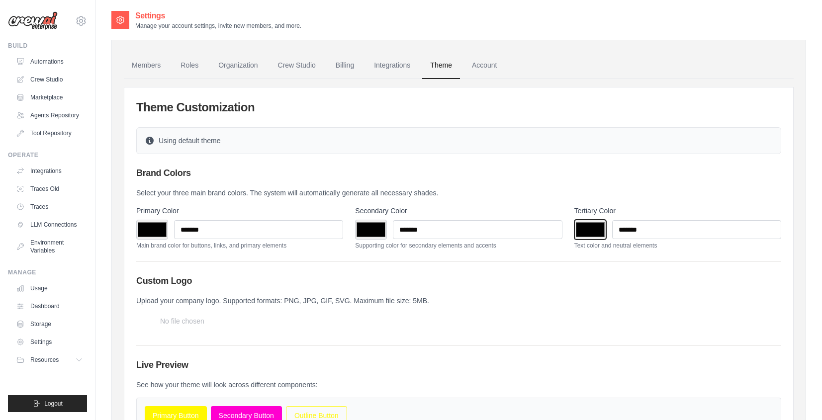
type input "*******"
drag, startPoint x: 599, startPoint y: 230, endPoint x: 574, endPoint y: 246, distance: 30.3
click at [599, 230] on input "*******" at bounding box center [590, 230] width 32 height 20
type input "*******"
click at [702, 248] on p "Text color and neutral elements" at bounding box center [677, 246] width 207 height 8
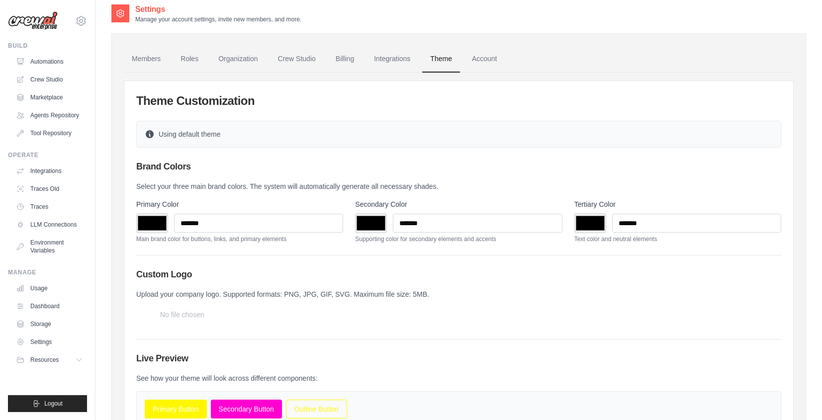
scroll to position [8, 0]
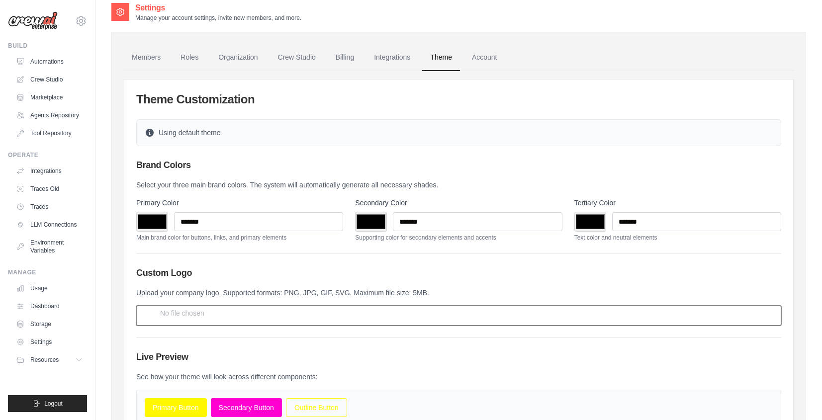
click at [179, 310] on input "file" at bounding box center [458, 316] width 645 height 20
type input "**********"
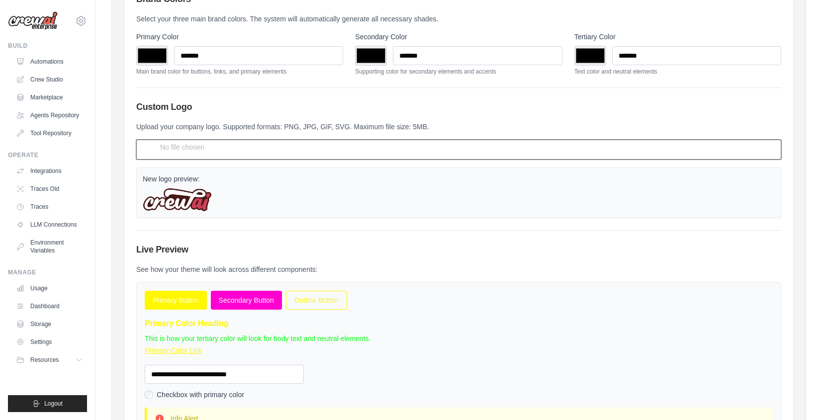
scroll to position [291, 0]
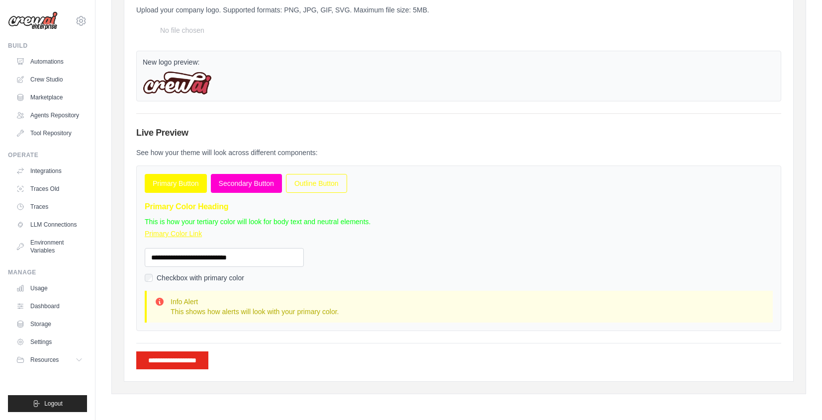
click at [195, 365] on input "**********" at bounding box center [172, 360] width 72 height 18
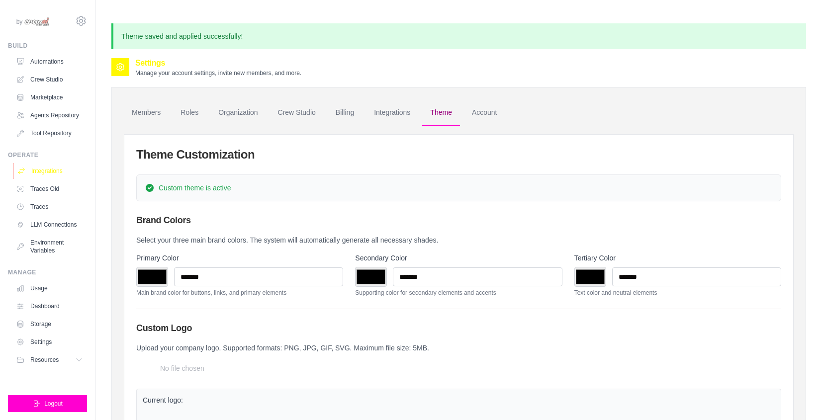
click at [56, 171] on link "Integrations" at bounding box center [50, 171] width 75 height 16
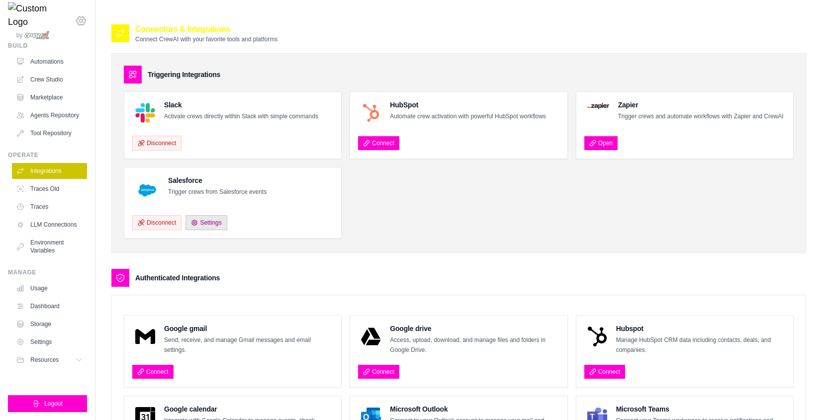
click at [84, 21] on icon at bounding box center [81, 21] width 12 height 12
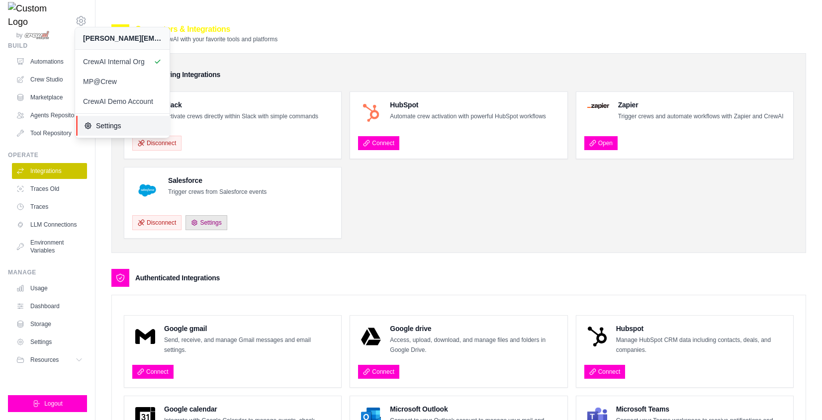
click at [106, 135] on link "Settings" at bounding box center [123, 126] width 94 height 20
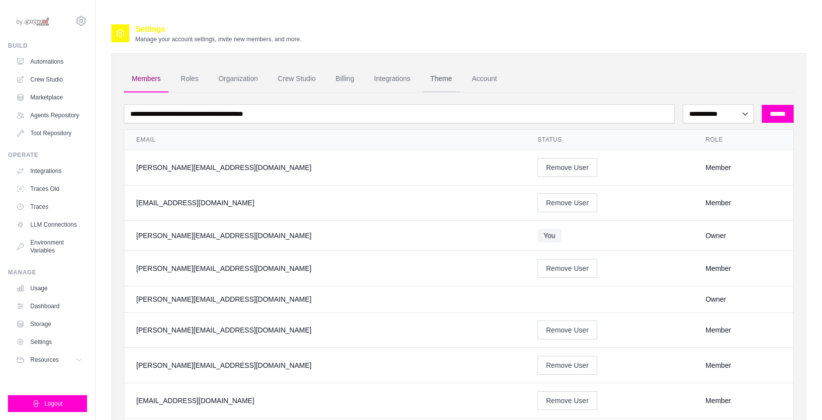
click at [431, 75] on link "Theme" at bounding box center [441, 79] width 38 height 27
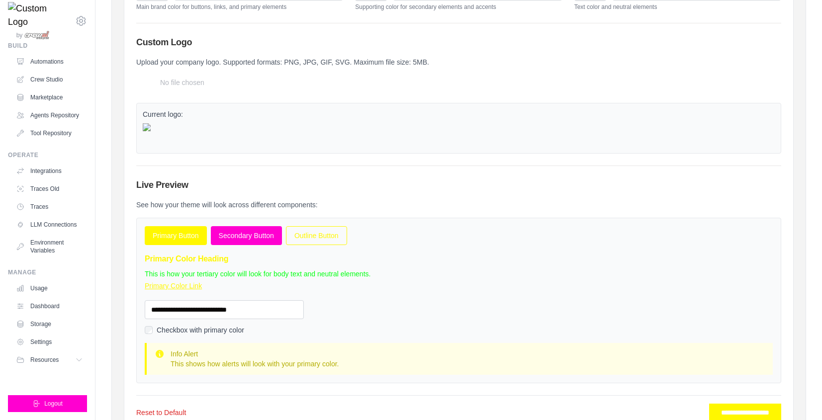
scroll to position [304, 0]
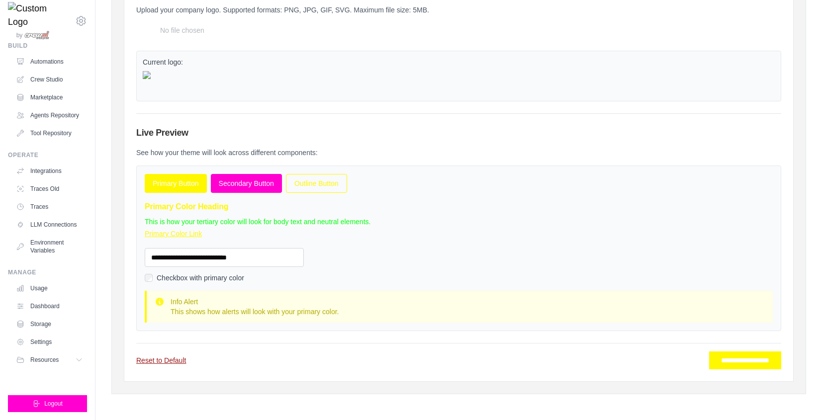
click at [179, 356] on link "Reset to Default" at bounding box center [161, 360] width 50 height 10
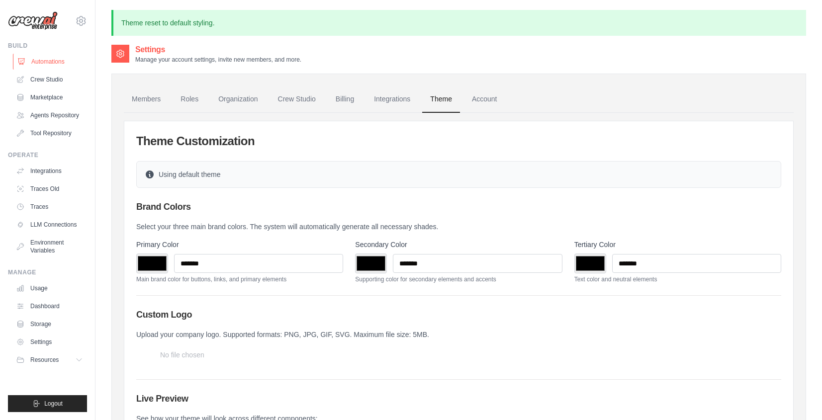
click at [26, 67] on link "Automations" at bounding box center [50, 62] width 75 height 16
